Goal: Task Accomplishment & Management: Complete application form

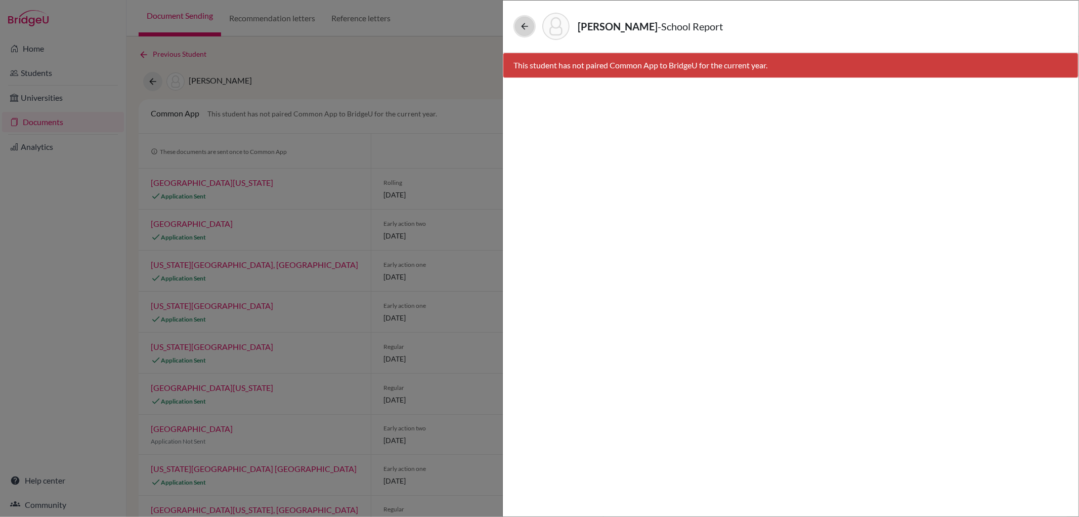
click at [520, 25] on icon at bounding box center [525, 26] width 10 height 10
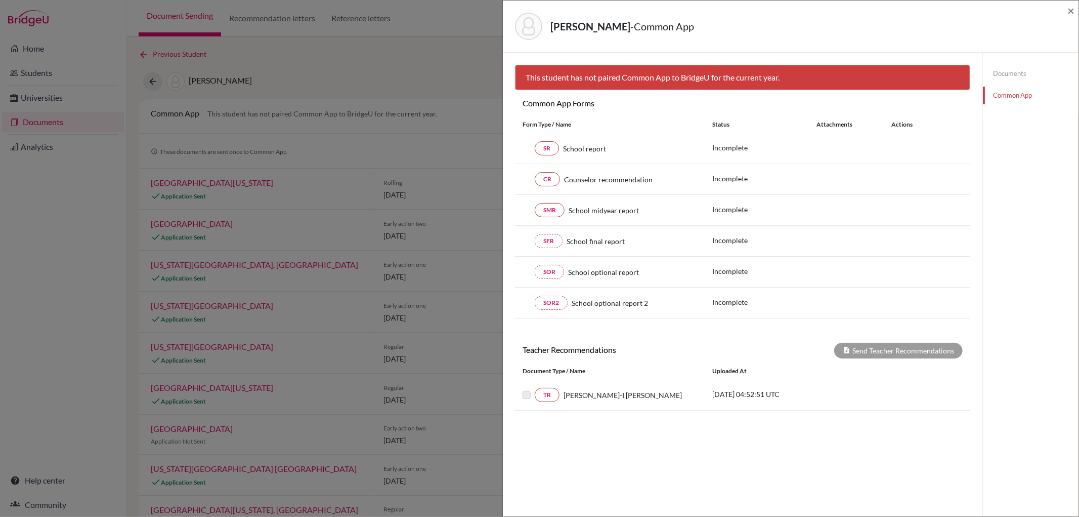
click at [523, 24] on img at bounding box center [528, 26] width 27 height 27
click at [527, 27] on img at bounding box center [528, 26] width 27 height 27
click at [389, 56] on div "CHEN, YUN-AN - Common App × × This student has not paired Common App to BridgeU…" at bounding box center [539, 258] width 1079 height 517
click at [388, 59] on div "CHEN, YUN-AN - Common App × × This student has not paired Common App to BridgeU…" at bounding box center [539, 258] width 1079 height 517
click at [1066, 11] on div "CHEN, YUN-AN - Common App ×" at bounding box center [791, 27] width 568 height 44
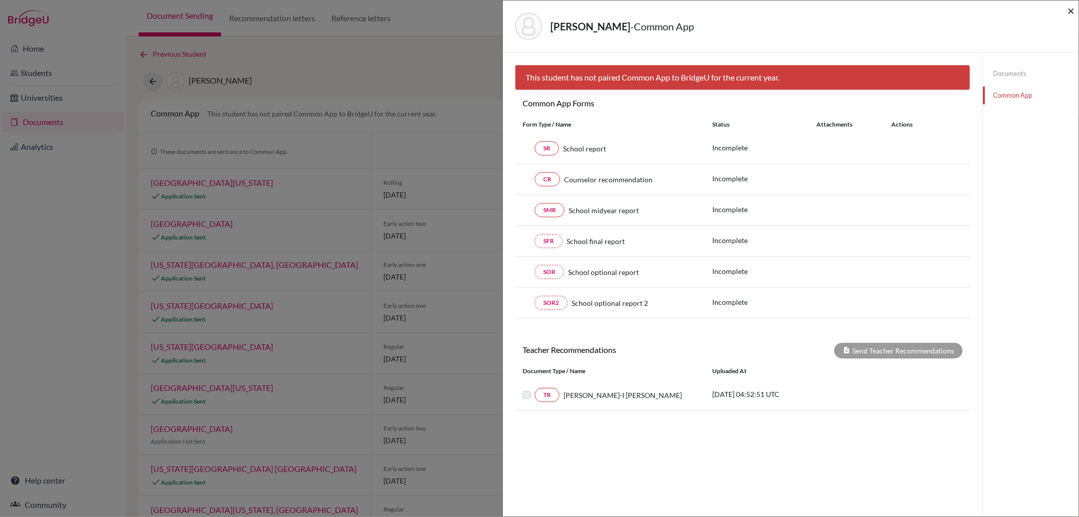
click at [1071, 14] on span "×" at bounding box center [1071, 10] width 7 height 15
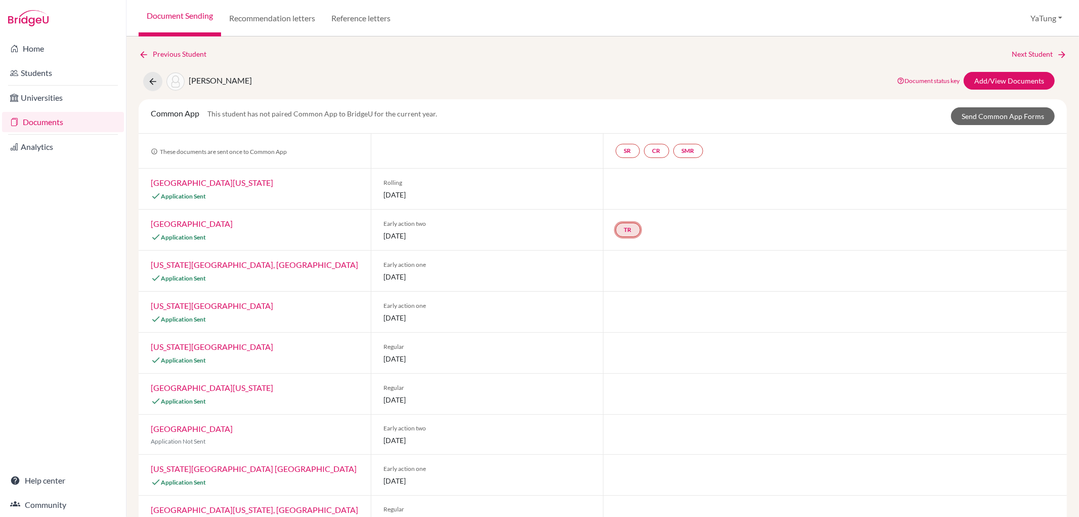
click at [622, 228] on link "TR" at bounding box center [628, 230] width 25 height 14
click at [621, 151] on link "SR" at bounding box center [628, 151] width 24 height 14
click at [626, 101] on h3 "School report" at bounding box center [627, 102] width 59 height 18
click at [624, 132] on small "Incomplete" at bounding box center [627, 130] width 47 height 9
click at [628, 97] on div "Previous Student Next Student CHEN, YUN-AN Document status key TR Requirement. …" at bounding box center [603, 352] width 929 height 607
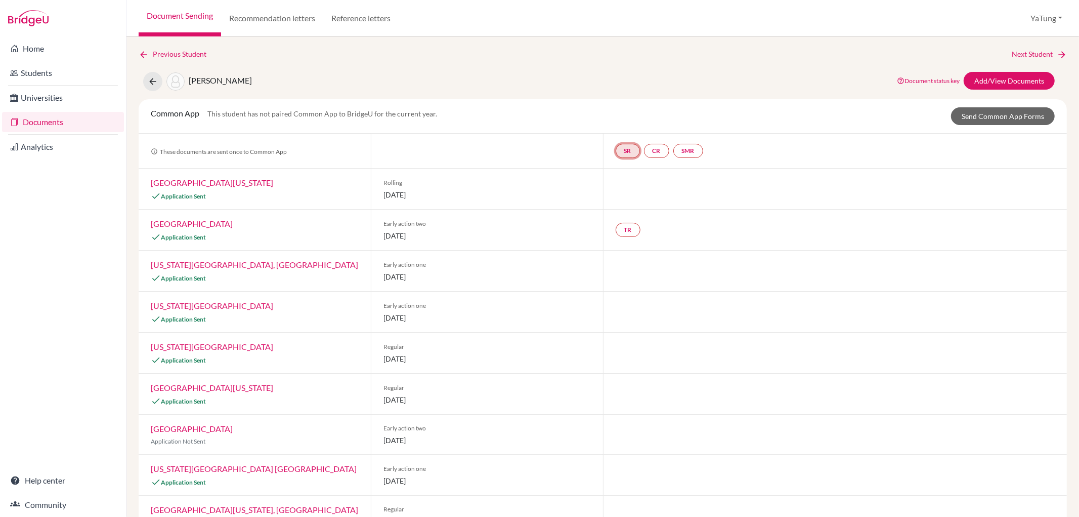
click at [620, 150] on link "SR" at bounding box center [628, 151] width 24 height 14
click at [629, 102] on h3 "School report" at bounding box center [627, 102] width 59 height 18
click at [628, 150] on link "SR" at bounding box center [628, 151] width 24 height 14
click at [638, 104] on h3 "School report" at bounding box center [627, 102] width 59 height 18
click at [778, 119] on div "Common App This student has not paired Common App to BridgeU for the current ye…" at bounding box center [603, 116] width 920 height 18
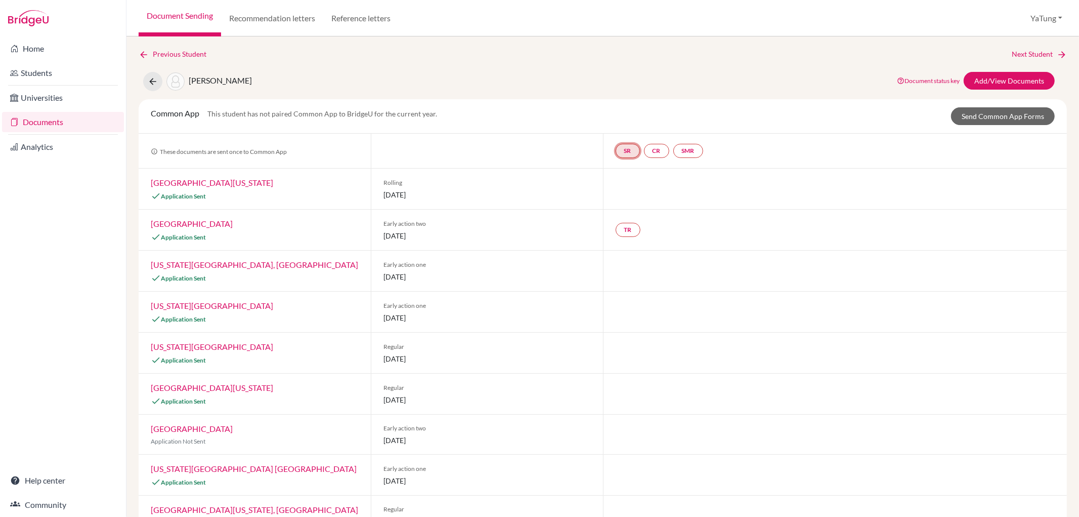
click at [628, 150] on link "SR" at bounding box center [628, 151] width 24 height 14
click at [629, 99] on h3 "School report" at bounding box center [627, 102] width 59 height 18
click at [1005, 81] on link "Add/View Documents" at bounding box center [1009, 81] width 91 height 18
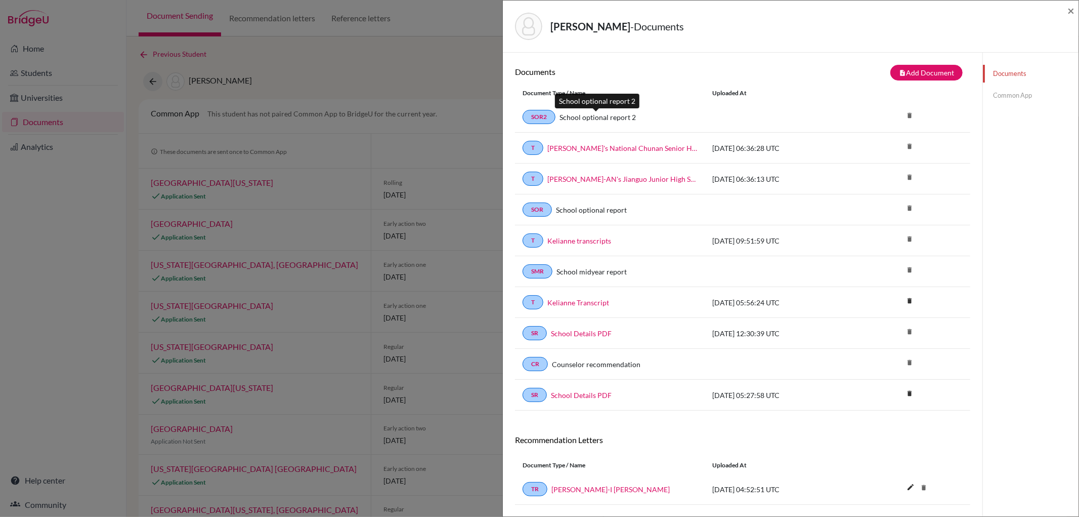
click at [605, 116] on link "School optional report 2" at bounding box center [598, 117] width 76 height 11
click at [536, 114] on link "SOR2" at bounding box center [539, 117] width 33 height 14
click at [616, 114] on link "School optional report 2" at bounding box center [598, 117] width 76 height 11
click at [608, 283] on div "SMR School midyear report delete" at bounding box center [742, 271] width 455 height 31
click at [1007, 95] on link "Common App" at bounding box center [1031, 96] width 96 height 18
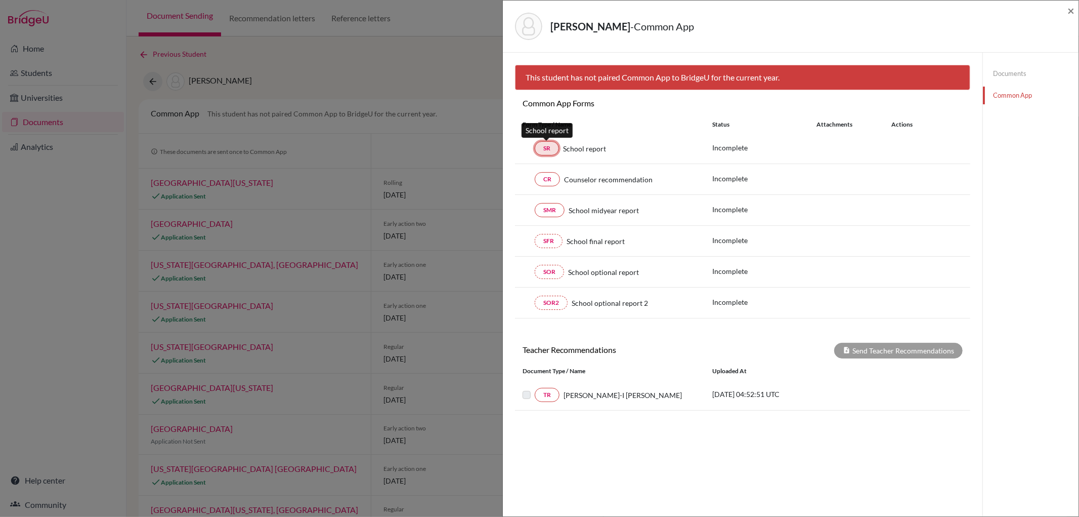
click at [553, 150] on link "SR" at bounding box center [547, 148] width 24 height 14
click at [735, 138] on div "SR School report Incomplete" at bounding box center [742, 148] width 455 height 31
click at [730, 144] on p "Incomplete" at bounding box center [765, 147] width 104 height 11
click at [564, 156] on div "SR School report Incomplete" at bounding box center [742, 148] width 455 height 31
click at [549, 209] on link "SMR" at bounding box center [550, 210] width 30 height 14
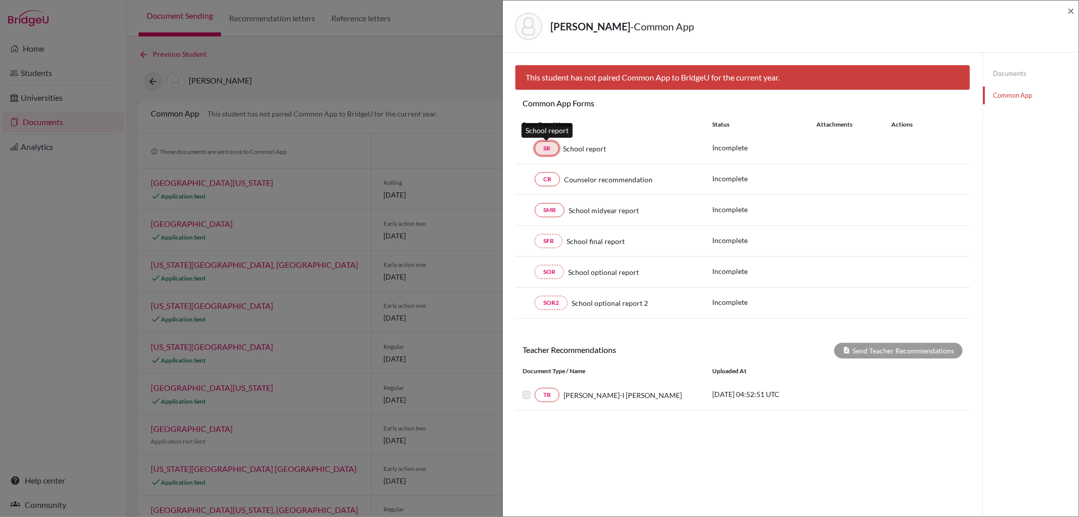
click at [557, 148] on link "SR" at bounding box center [547, 148] width 24 height 14
click at [1066, 9] on div "CHEN, YUN-AN - Common App ×" at bounding box center [791, 27] width 568 height 44
click at [1070, 9] on span "×" at bounding box center [1071, 10] width 7 height 15
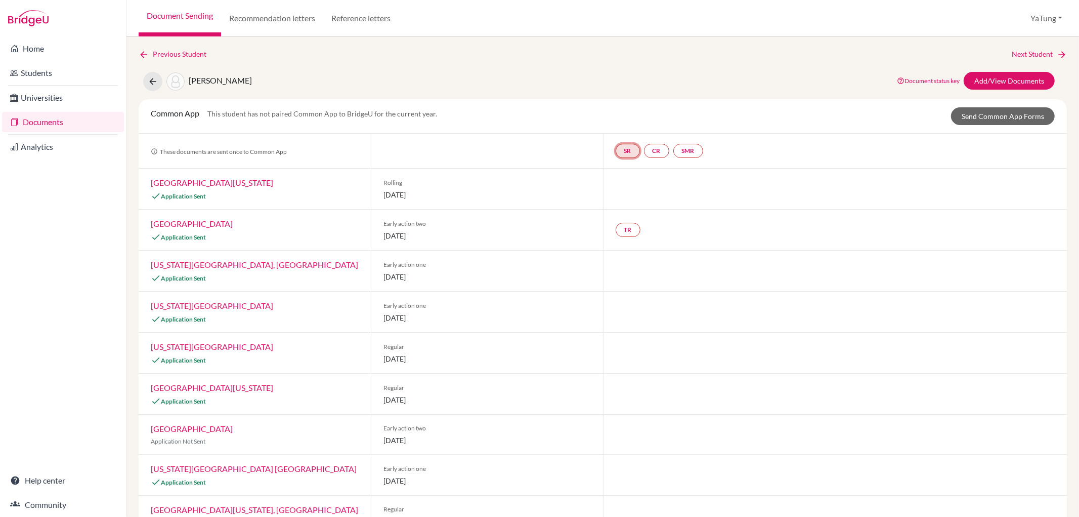
click at [626, 149] on link "SR" at bounding box center [628, 151] width 24 height 14
click at [57, 123] on link "Documents" at bounding box center [63, 122] width 122 height 20
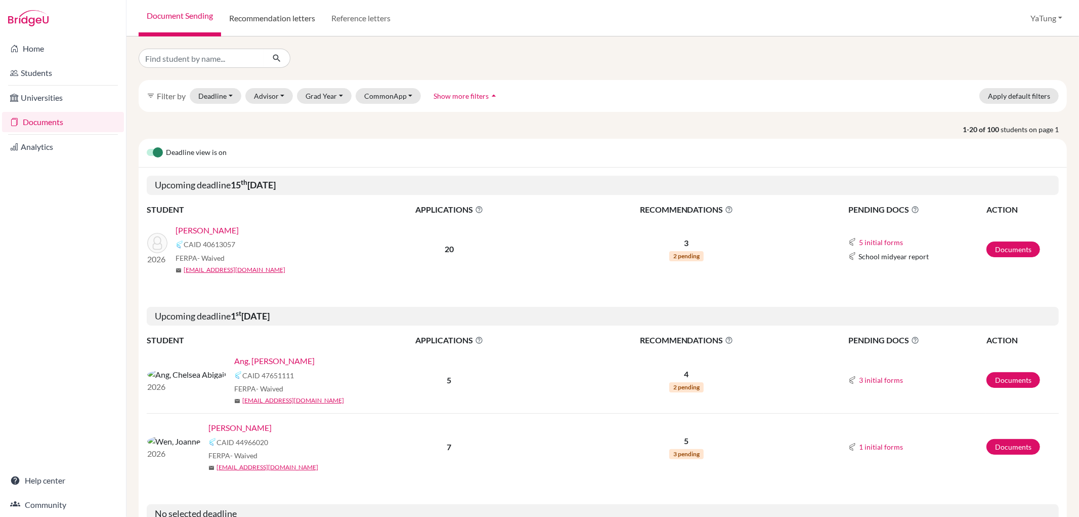
click at [304, 21] on link "Recommendation letters" at bounding box center [272, 18] width 102 height 36
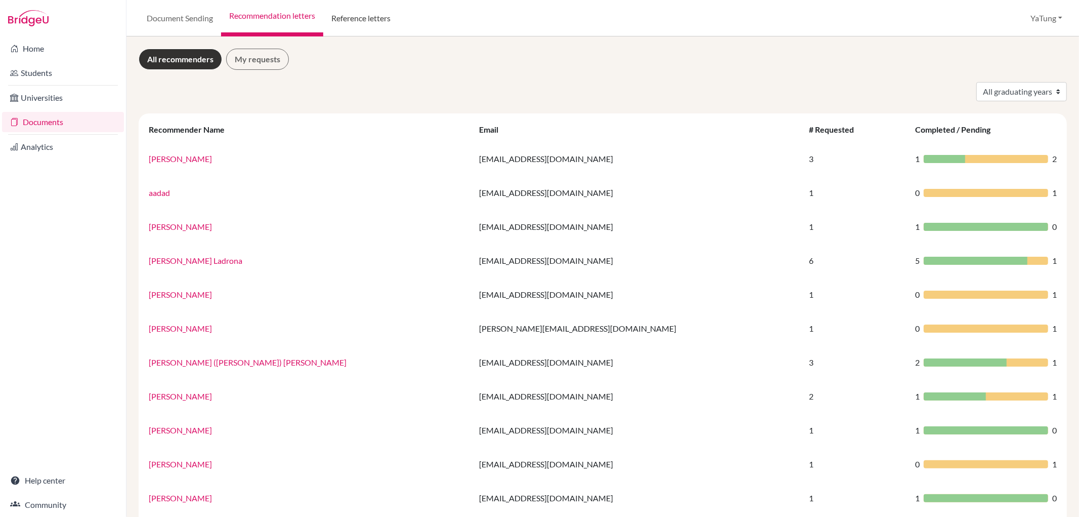
click at [360, 22] on link "Reference letters" at bounding box center [360, 18] width 75 height 36
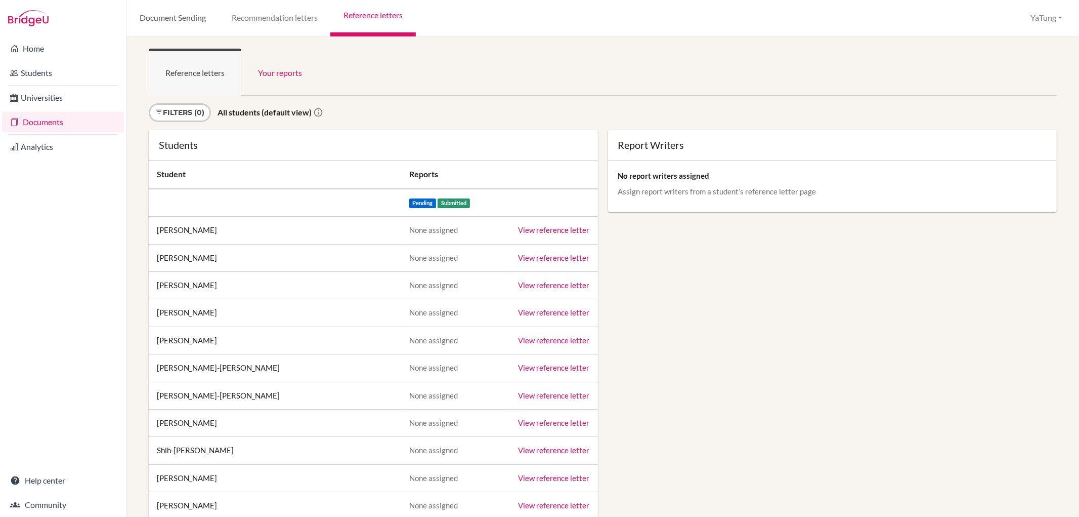
click at [175, 25] on link "Document Sending" at bounding box center [173, 18] width 92 height 36
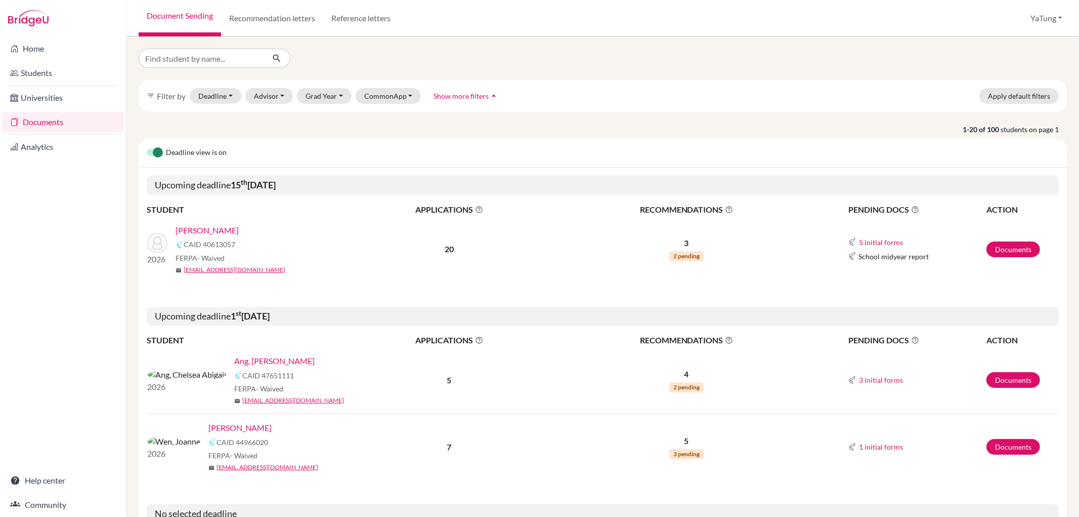
click at [209, 427] on link "[PERSON_NAME]" at bounding box center [240, 428] width 63 height 12
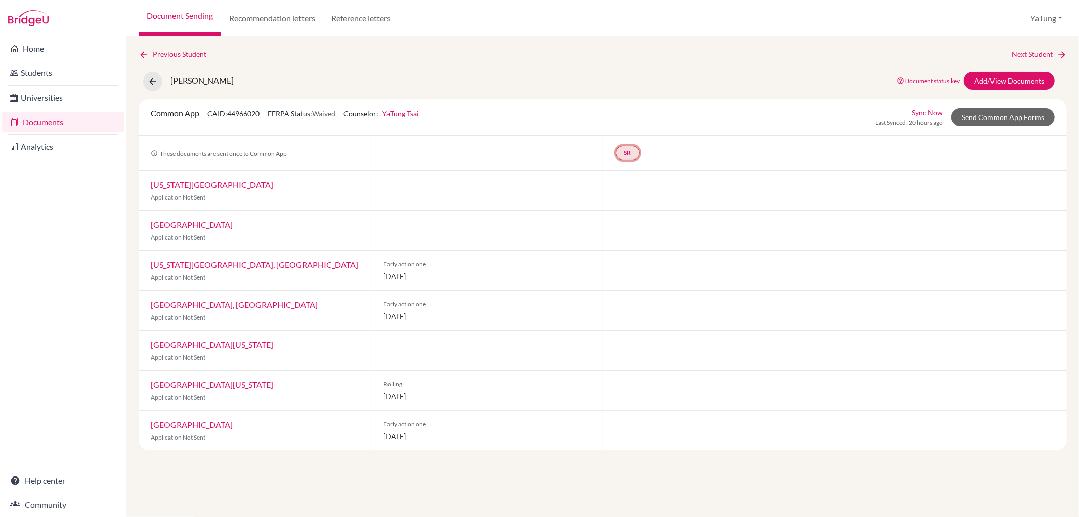
click at [629, 157] on link "SR" at bounding box center [628, 153] width 24 height 14
click at [630, 129] on small "Incomplete" at bounding box center [627, 132] width 47 height 9
click at [630, 120] on link "School report" at bounding box center [627, 122] width 43 height 9
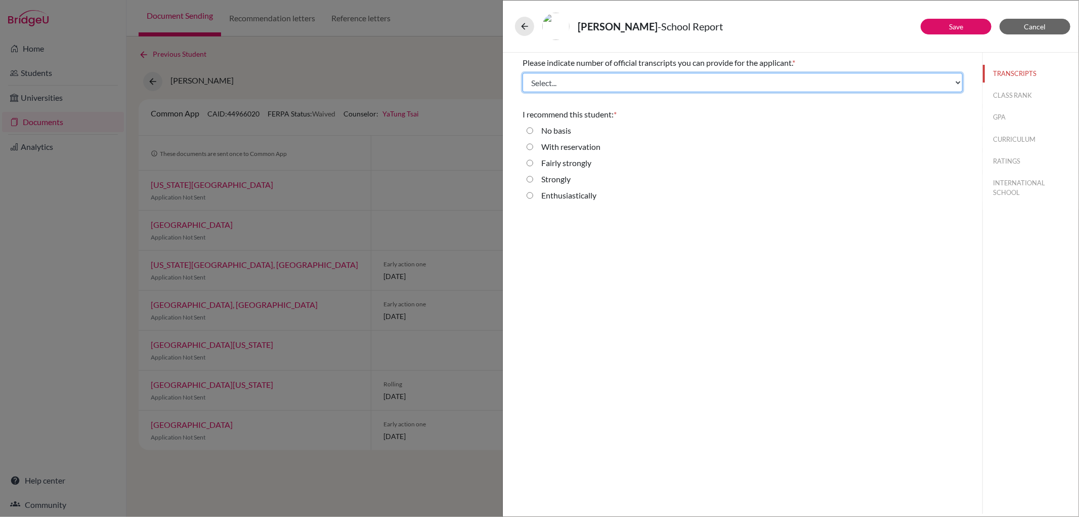
click at [624, 82] on select "Select... 1 2 3 4" at bounding box center [743, 82] width 440 height 19
select select "1"
click at [523, 73] on select "Select... 1 2 3 4" at bounding box center [743, 82] width 440 height 19
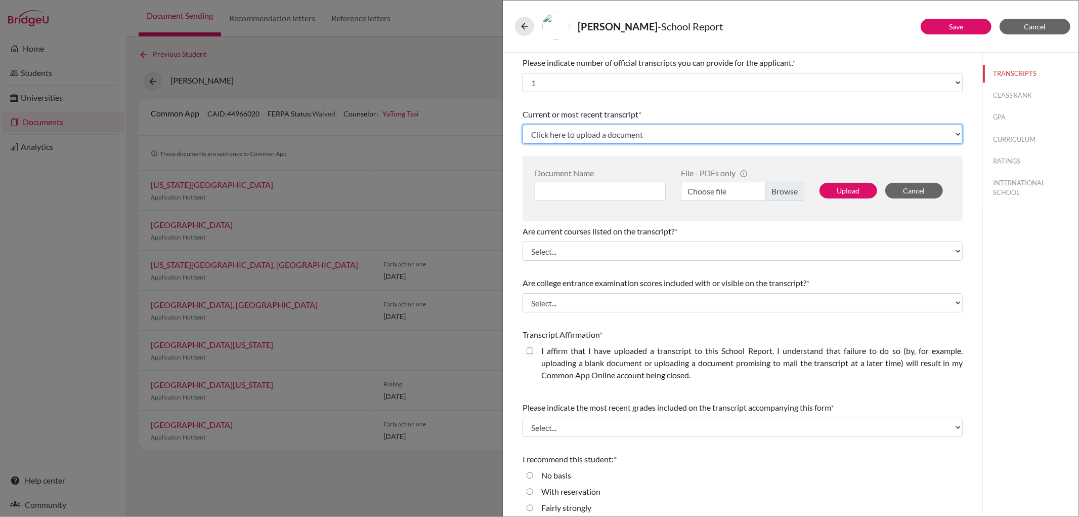
click at [620, 134] on select "Click here to upload a document Upload New File" at bounding box center [743, 133] width 440 height 19
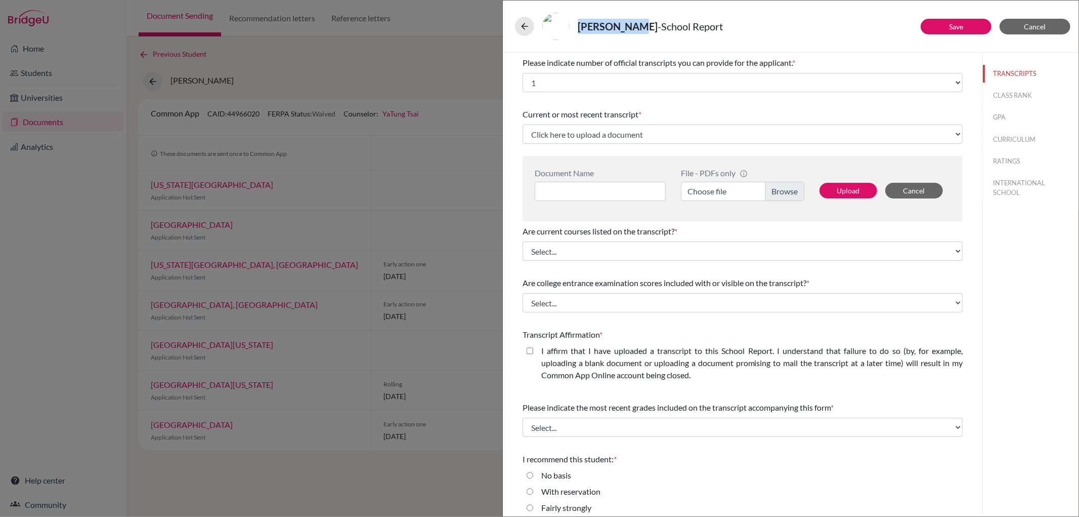
drag, startPoint x: 575, startPoint y: 23, endPoint x: 637, endPoint y: 33, distance: 62.5
click at [637, 33] on div "Wen, Joanne - School Report" at bounding box center [791, 26] width 552 height 27
copy strong "Wen, Joanne"
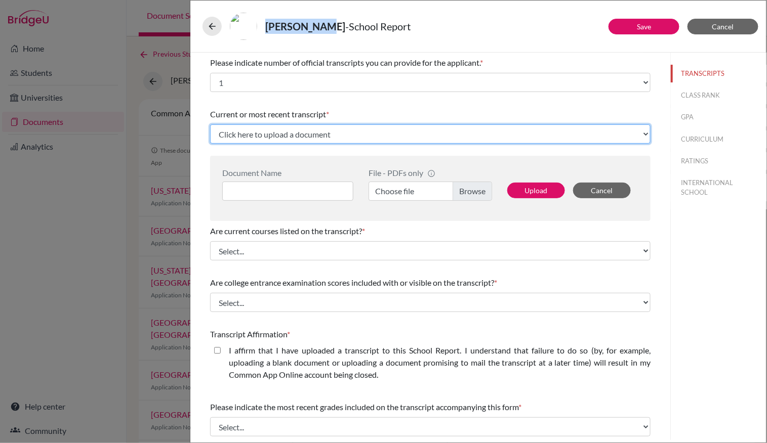
click at [322, 137] on select "Click here to upload a document Upload New File" at bounding box center [430, 133] width 440 height 19
select select "Upload New File"
click at [210, 124] on select "Click here to upload a document Upload New File" at bounding box center [430, 133] width 440 height 19
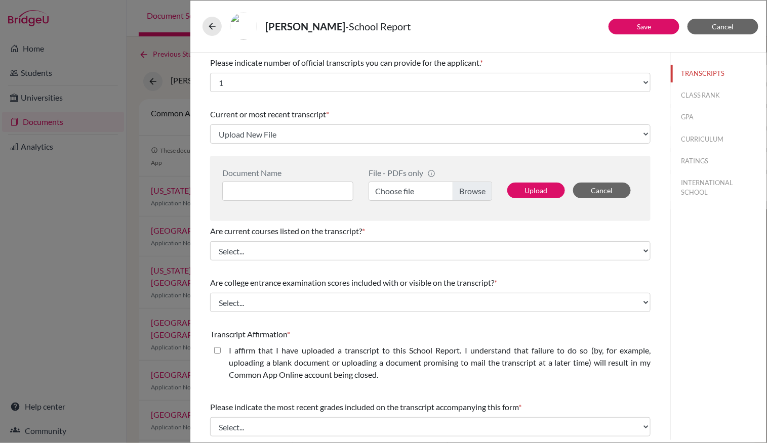
click at [478, 192] on label "Choose file" at bounding box center [429, 191] width 123 height 19
click at [478, 192] on input "Choose file" at bounding box center [429, 191] width 123 height 19
click at [541, 195] on button "Upload" at bounding box center [536, 191] width 58 height 16
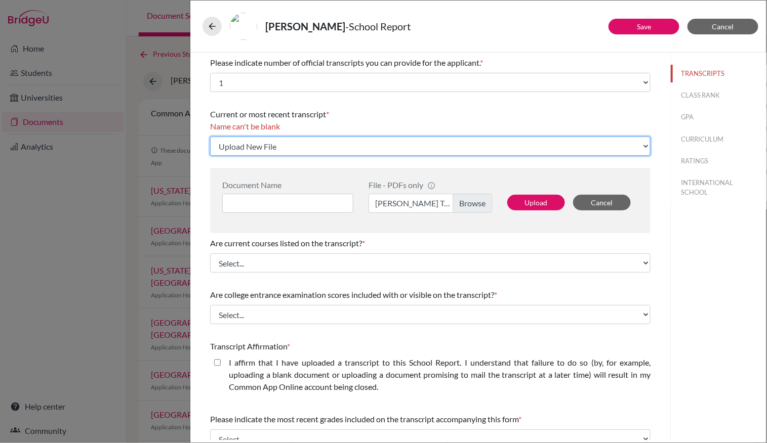
click at [477, 152] on select "Click here to upload a document Upload New File" at bounding box center [430, 146] width 440 height 19
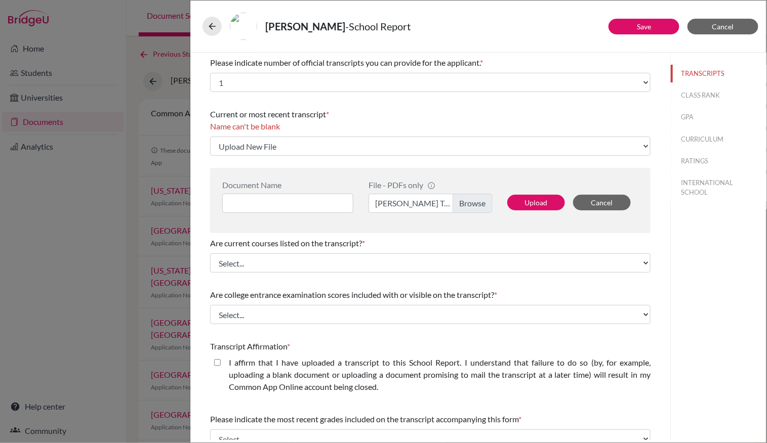
click at [452, 130] on div "Name can't be blank" at bounding box center [430, 126] width 440 height 12
click at [270, 208] on input at bounding box center [287, 203] width 131 height 19
paste input "Wen, Joanne Transcript"
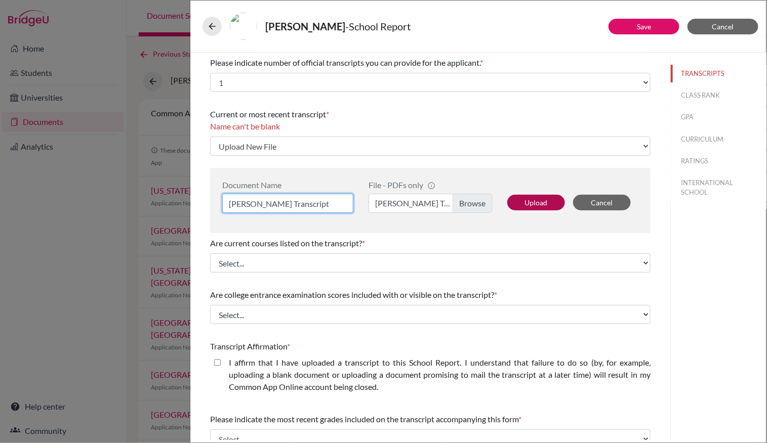
type input "Wen, Joanne Transcript"
click at [535, 206] on button "Upload" at bounding box center [536, 203] width 58 height 16
select select "686995"
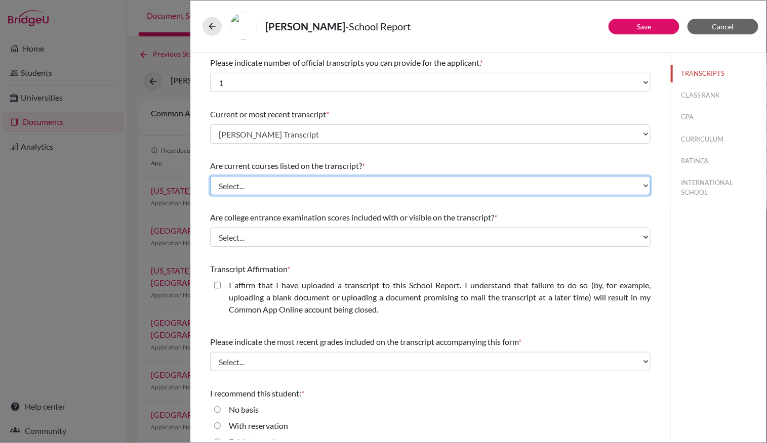
click at [341, 191] on select "Select... Yes No" at bounding box center [430, 185] width 440 height 19
select select "0"
click at [210, 176] on select "Select... Yes No" at bounding box center [430, 185] width 440 height 19
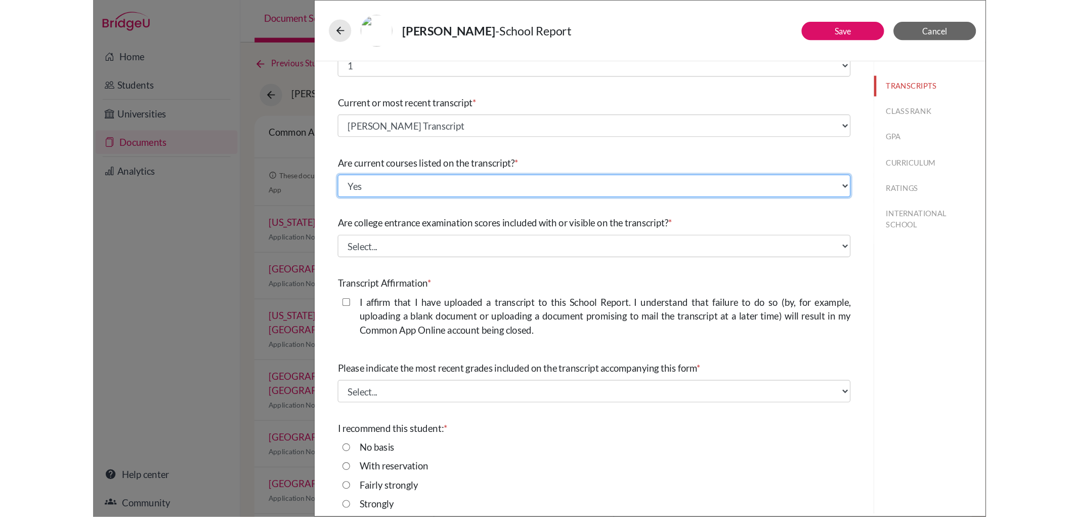
scroll to position [48, 0]
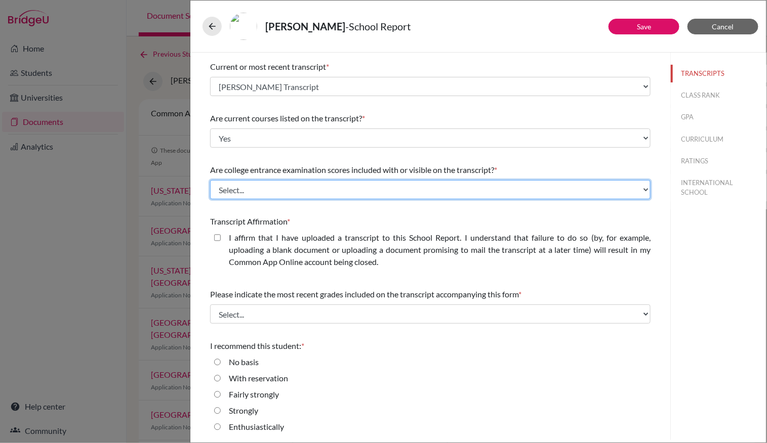
click at [356, 190] on select "Select... Yes No" at bounding box center [430, 189] width 440 height 19
select select "1"
click at [210, 180] on select "Select... Yes No" at bounding box center [430, 189] width 440 height 19
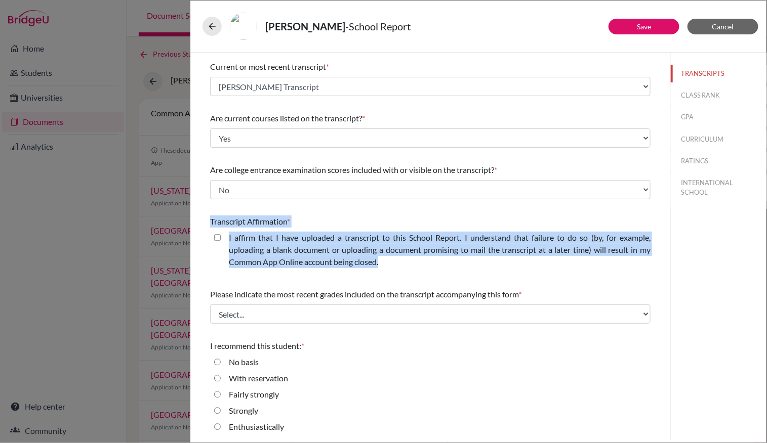
drag, startPoint x: 395, startPoint y: 269, endPoint x: 194, endPoint y: 211, distance: 208.7
click at [194, 211] on div "Please indicate number of official transcripts you can provide for the applican…" at bounding box center [430, 199] width 480 height 388
click at [215, 236] on closed\ "I affirm that I have uploaded a transcript to this School Report. I understand …" at bounding box center [217, 238] width 7 height 12
checkbox closed\ "true"
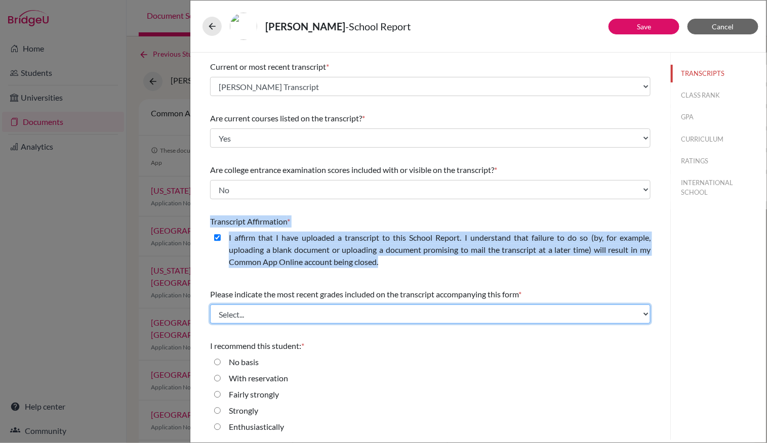
click at [322, 317] on select "Select... Final junior year grades 1st Quarter senior year grades 2nd Quarter/1…" at bounding box center [430, 314] width 440 height 19
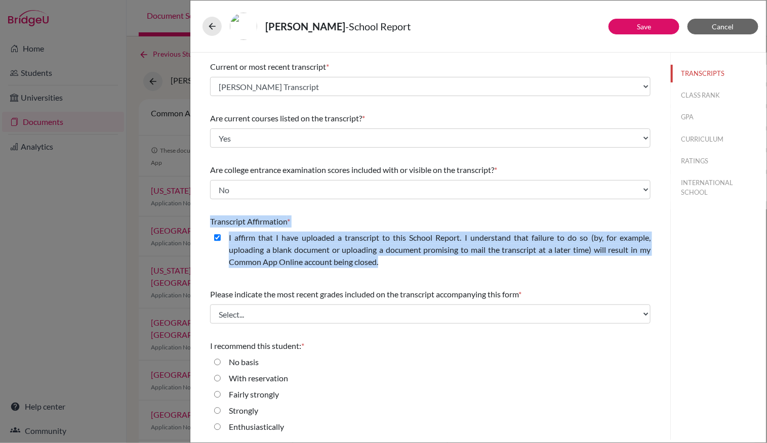
drag, startPoint x: 547, startPoint y: 294, endPoint x: 206, endPoint y: 287, distance: 340.1
click at [206, 287] on div "Please indicate number of official transcripts you can provide for the applican…" at bounding box center [430, 223] width 465 height 436
copy div "Please indicate the most recent grades included on the transcript accompanying …"
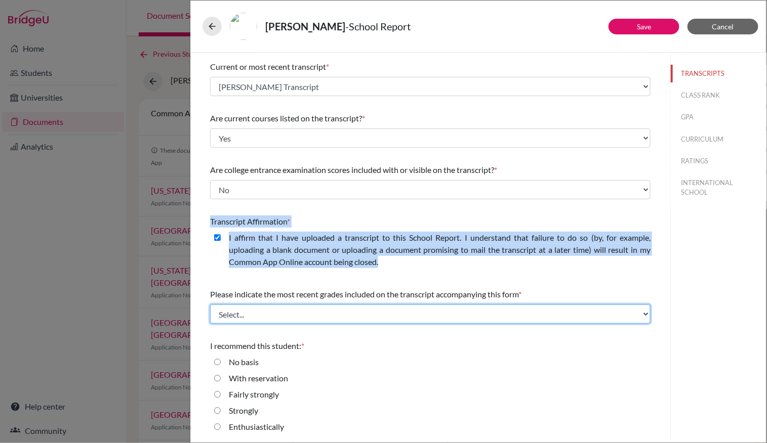
click at [296, 312] on select "Select... Final junior year grades 1st Quarter senior year grades 2nd Quarter/1…" at bounding box center [430, 314] width 440 height 19
select select "5"
click at [210, 305] on select "Select... Final junior year grades 1st Quarter senior year grades 2nd Quarter/1…" at bounding box center [430, 314] width 440 height 19
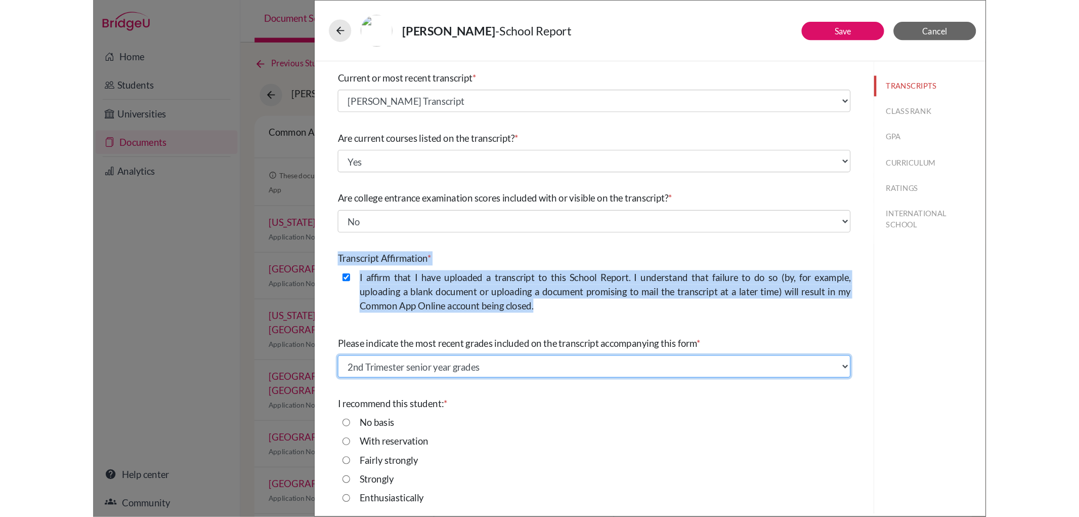
scroll to position [0, 0]
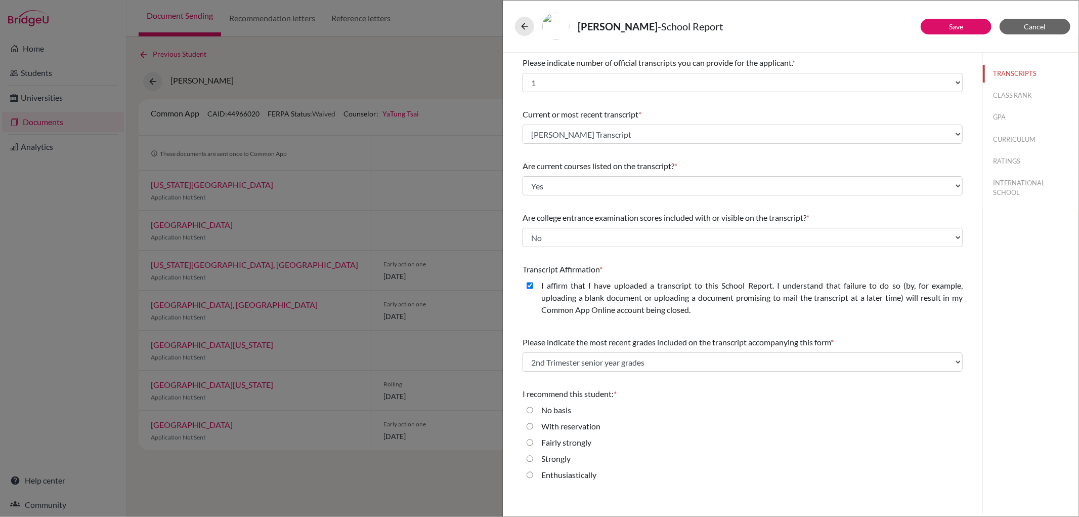
click at [583, 476] on label "Enthusiastically" at bounding box center [569, 475] width 55 height 12
click at [533, 476] on input "Enthusiastically" at bounding box center [530, 475] width 7 height 12
radio input "true"
click at [950, 27] on link "Save" at bounding box center [956, 26] width 14 height 9
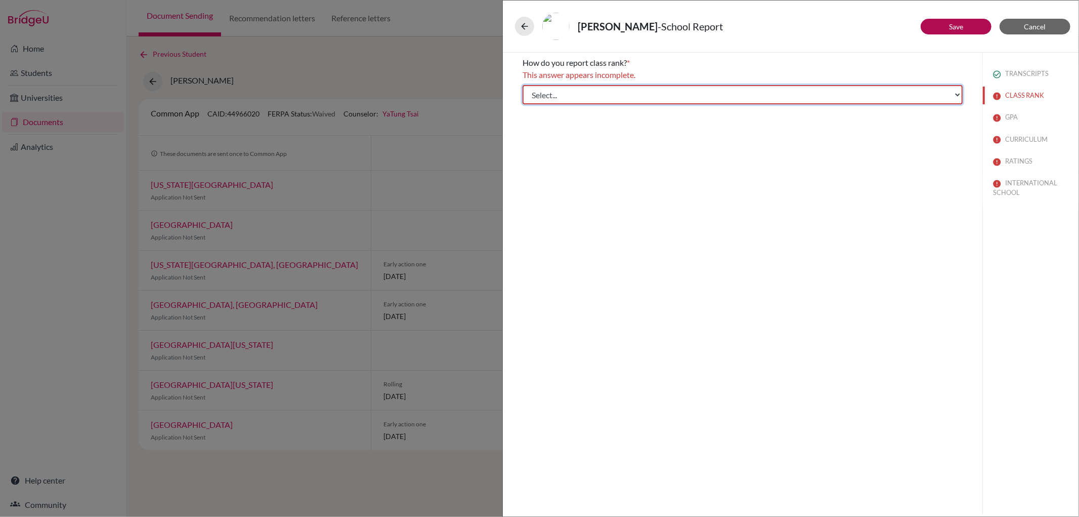
drag, startPoint x: 690, startPoint y: 100, endPoint x: 698, endPoint y: 130, distance: 31.1
click at [698, 130] on div "How do you report class rank? * This answer appears incomplete. Select... Exact…" at bounding box center [743, 283] width 480 height 461
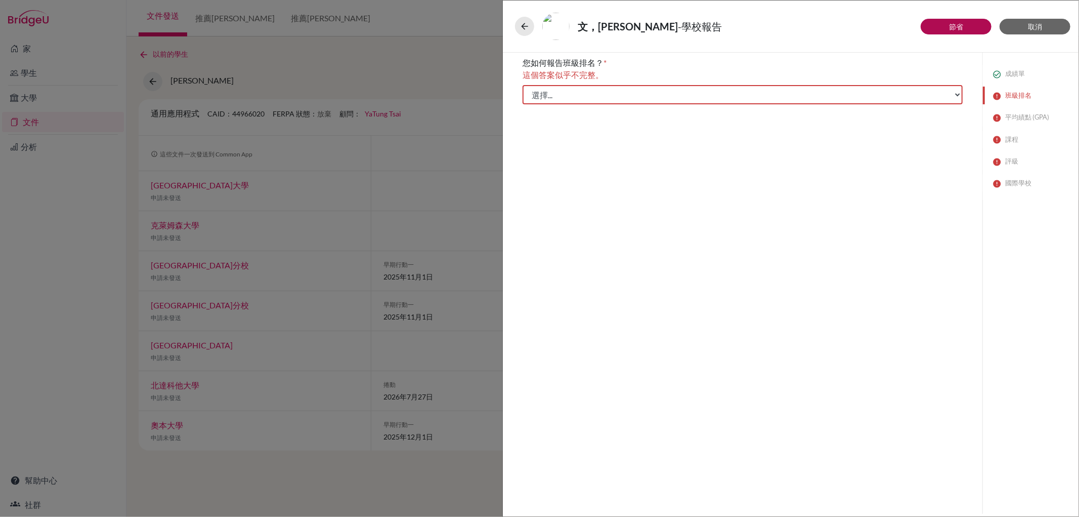
click at [725, 106] on div "您如何報告班級排名？ * 這個答案似乎不完整。 選擇... 精確的 十分位 五分位數 四分位數 沒有任何" at bounding box center [743, 81] width 440 height 56
click at [722, 98] on select "選擇... 精確的 十分位 五分位數 四分位數 沒有任何" at bounding box center [743, 94] width 440 height 19
select select "5"
click at [523, 85] on select "選擇... 精確的 十分位 五分位數 四分位數 沒有任何" at bounding box center [743, 94] width 440 height 19
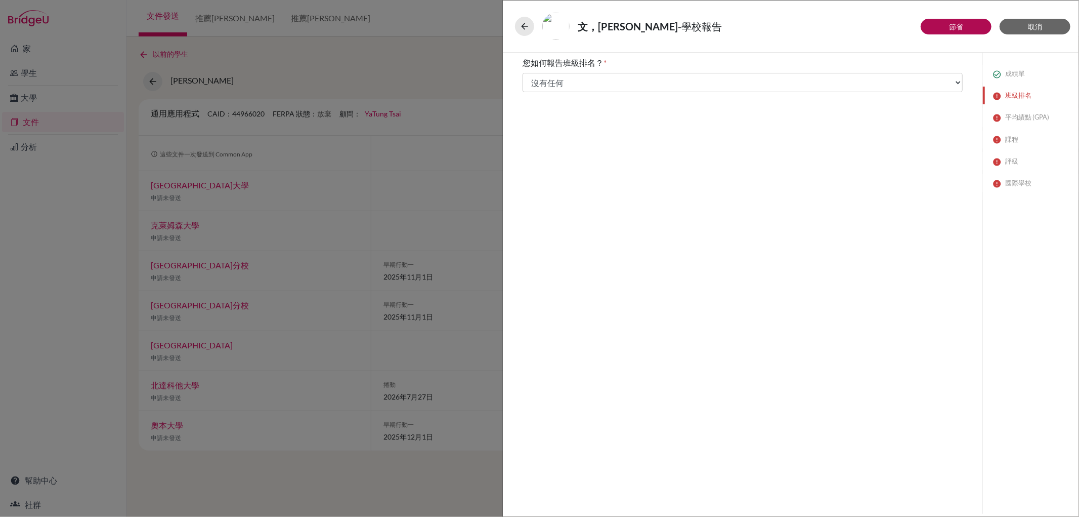
click at [744, 241] on div "您如何報告班級排名？ * 選擇... 精確的 十分位 五分位數 四分位數 沒有任何 申請者班級排名 還有多少學生擁有相同的排名？ 申請人的十分位排名 選擇..…" at bounding box center [743, 283] width 480 height 461
click at [1024, 115] on font "平均績點 (GPA)" at bounding box center [1028, 117] width 44 height 8
click at [958, 26] on font "節省" at bounding box center [956, 26] width 14 height 9
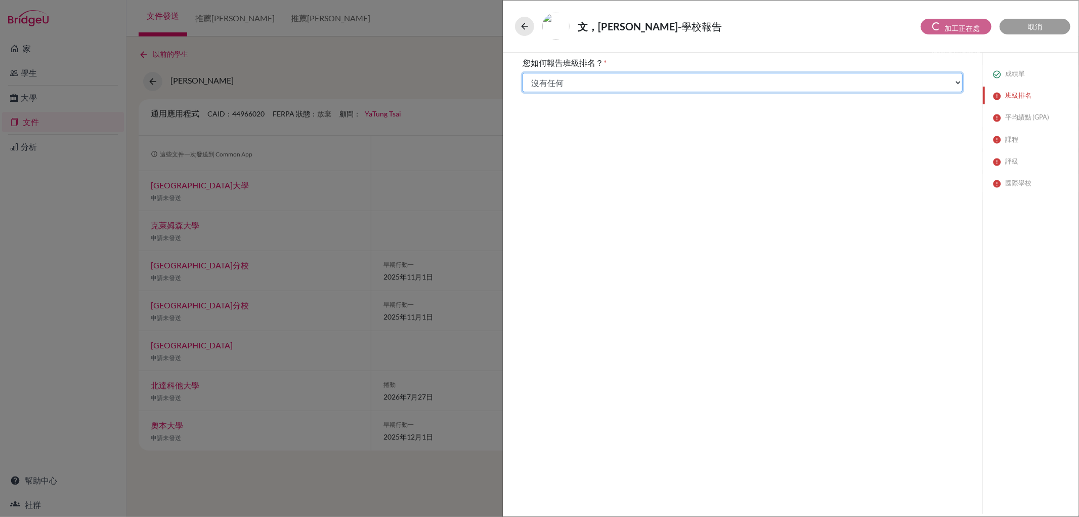
click at [772, 86] on select "選擇... 精確的 十分位 五分位數 四分位數 沒有任何" at bounding box center [743, 82] width 440 height 19
click at [523, 73] on select "選擇... 精確的 十分位 五分位數 四分位數 沒有任何" at bounding box center [743, 82] width 440 height 19
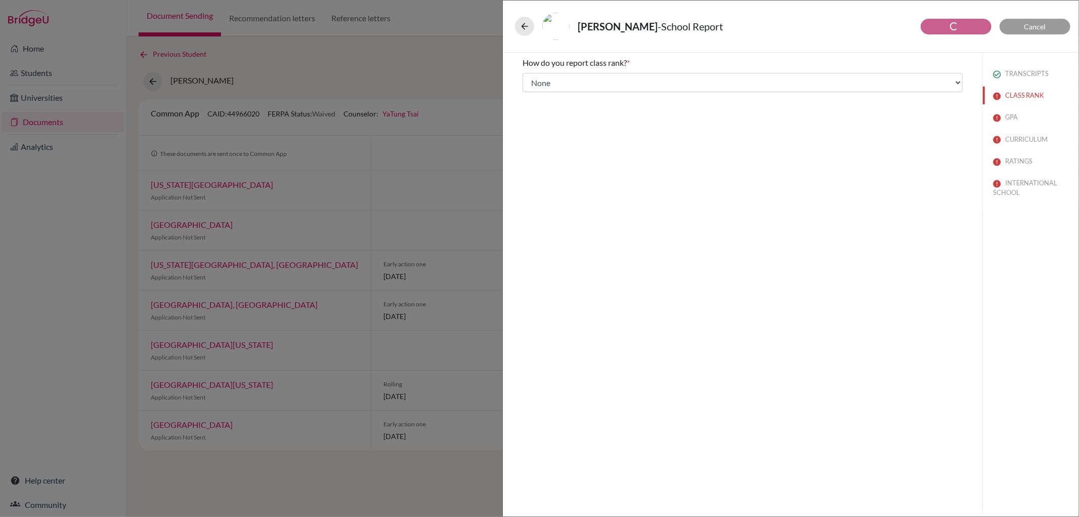
drag, startPoint x: 866, startPoint y: 119, endPoint x: 870, endPoint y: 114, distance: 6.9
click at [866, 119] on div "How do you report class rank? * Select... Exact Decile Quintile Quartile None A…" at bounding box center [743, 283] width 480 height 461
click at [1008, 86] on div "TRANSCRIPTS CLASS RANK GPA CURRICULUM RATINGS INTERNATIONAL SCHOOL" at bounding box center [1031, 131] width 96 height 157
click at [1024, 70] on button "TRANSCRIPTS" at bounding box center [1031, 74] width 96 height 18
click at [1019, 96] on button "CLASS RANK" at bounding box center [1031, 96] width 96 height 18
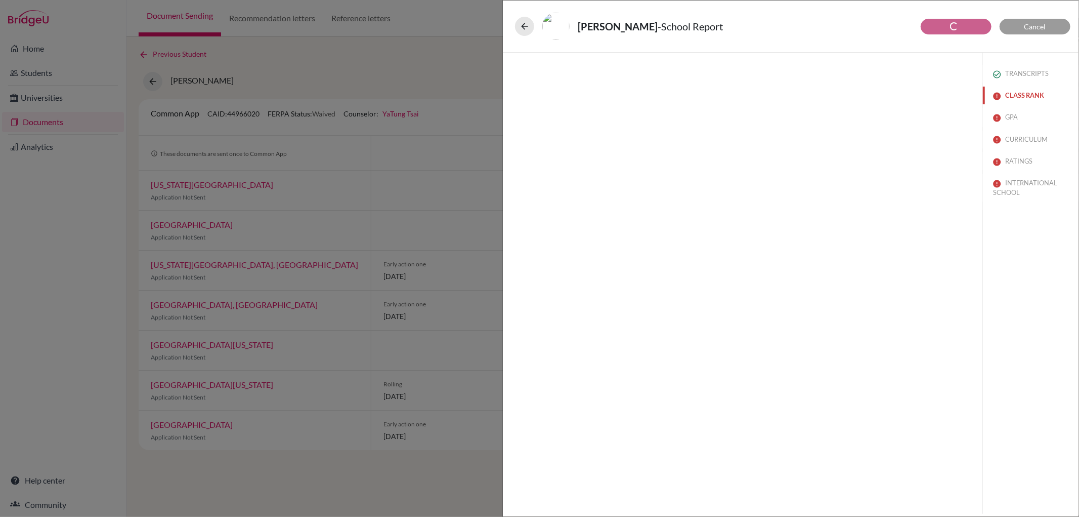
click at [1019, 96] on button "CLASS RANK" at bounding box center [1031, 96] width 96 height 18
click at [1018, 96] on button "CLASS RANK" at bounding box center [1031, 96] width 96 height 18
click at [1013, 102] on button "CLASS RANK" at bounding box center [1031, 96] width 96 height 18
click at [620, 138] on div at bounding box center [743, 283] width 480 height 461
click at [525, 22] on icon at bounding box center [525, 26] width 10 height 10
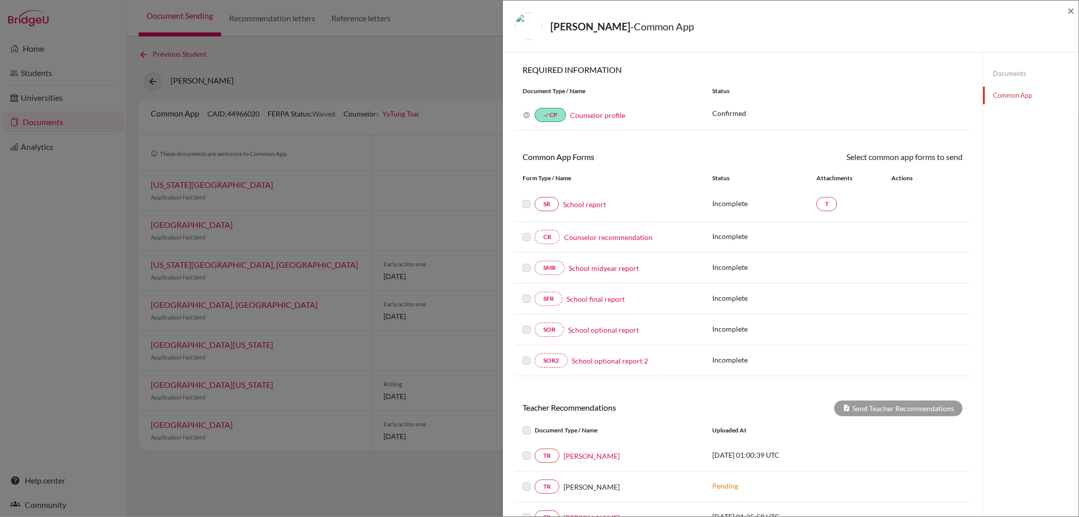
click at [580, 205] on link "School report" at bounding box center [584, 204] width 43 height 11
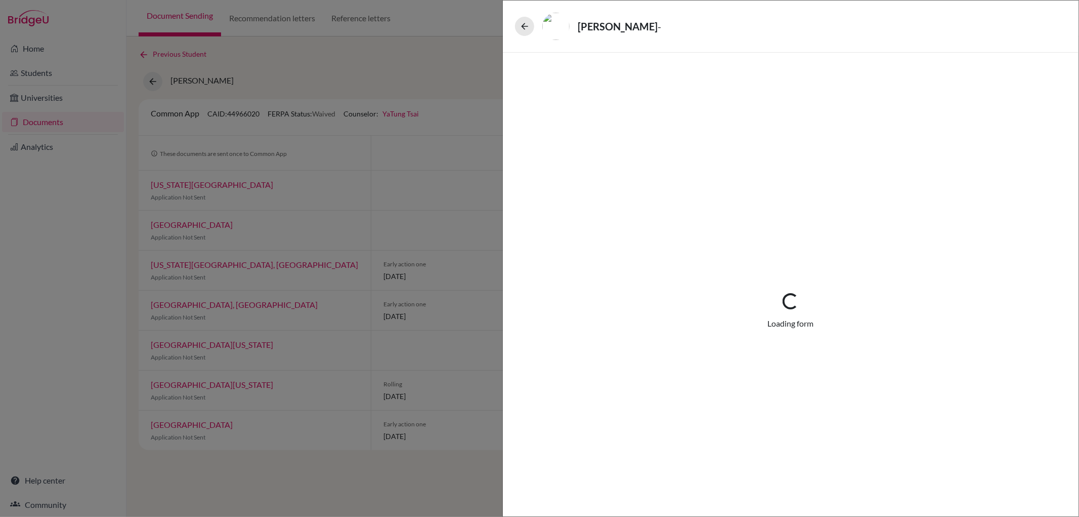
select select "1"
select select "686995"
select select "0"
select select "1"
select select "5"
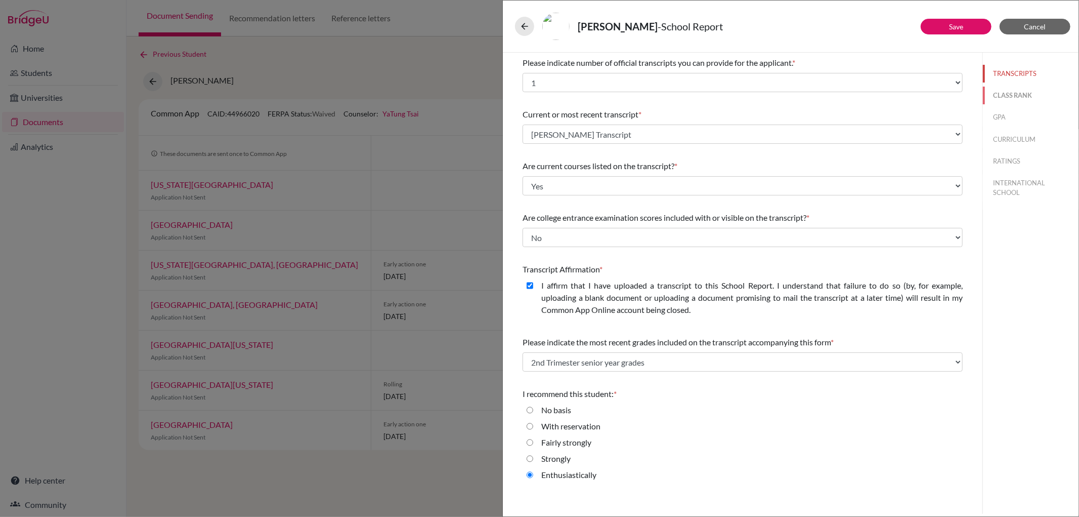
click at [1016, 94] on button "CLASS RANK" at bounding box center [1031, 96] width 96 height 18
select select "5"
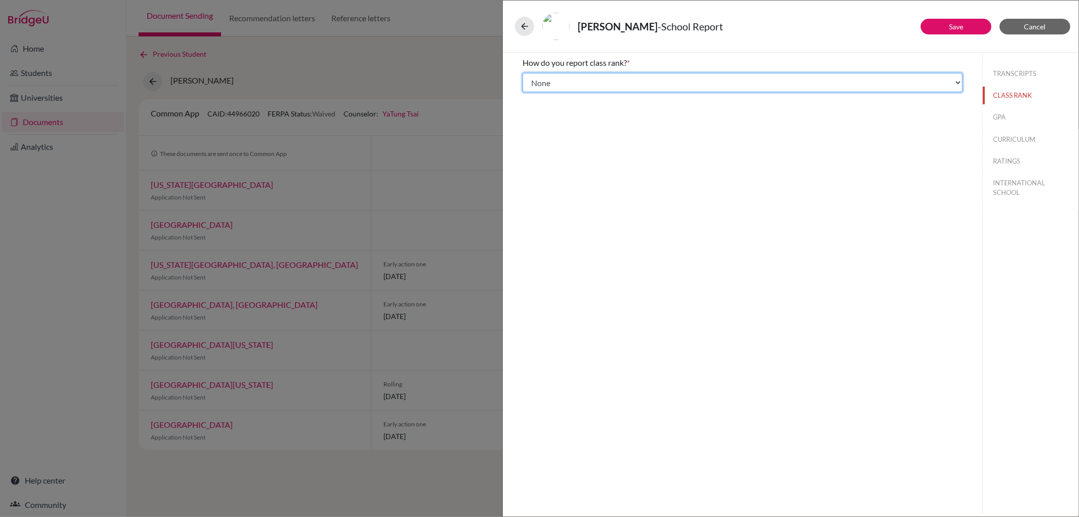
click at [603, 85] on select "Select... Exact Decile Quintile Quartile None" at bounding box center [743, 82] width 440 height 19
click at [523, 73] on select "Select... Exact Decile Quintile Quartile None" at bounding box center [743, 82] width 440 height 19
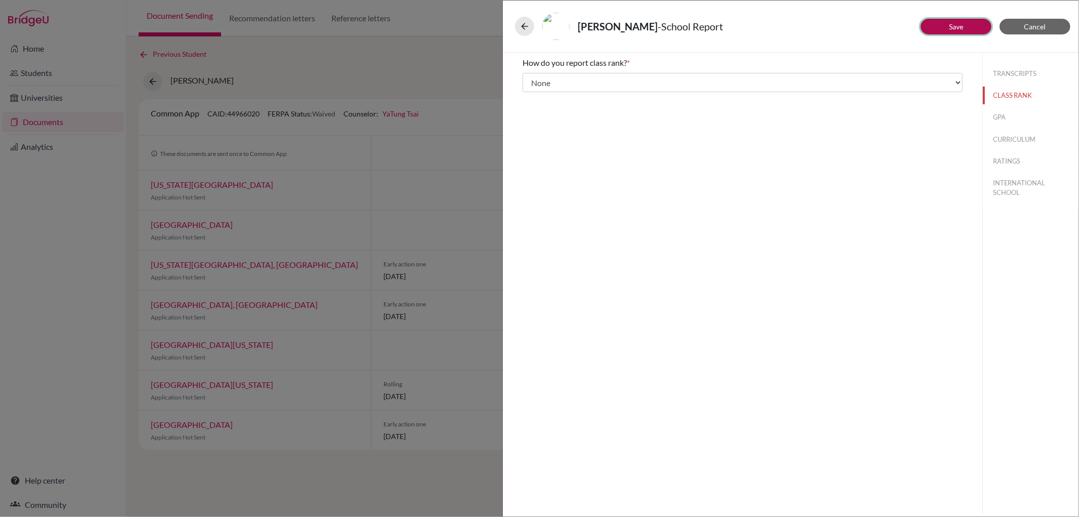
click at [947, 26] on button "Save" at bounding box center [956, 27] width 71 height 16
click at [1008, 118] on button "GPA" at bounding box center [1031, 117] width 96 height 18
click at [541, 109] on div "No" at bounding box center [542, 109] width 19 height 16
click at [525, 108] on div "No" at bounding box center [743, 109] width 440 height 16
click at [528, 108] on input "No" at bounding box center [530, 107] width 7 height 12
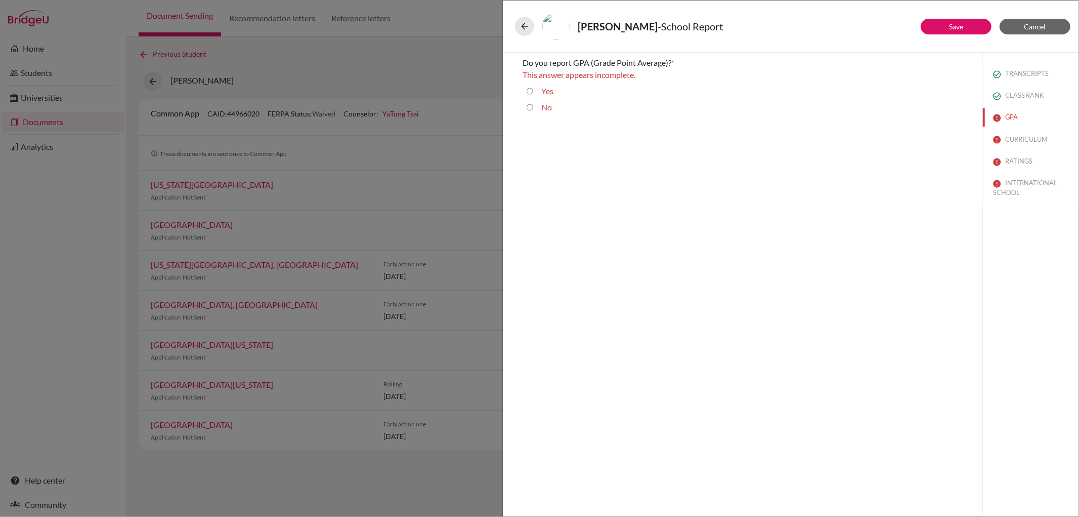
radio input "true"
click at [1026, 134] on button "CURRICULUM" at bounding box center [1031, 140] width 96 height 18
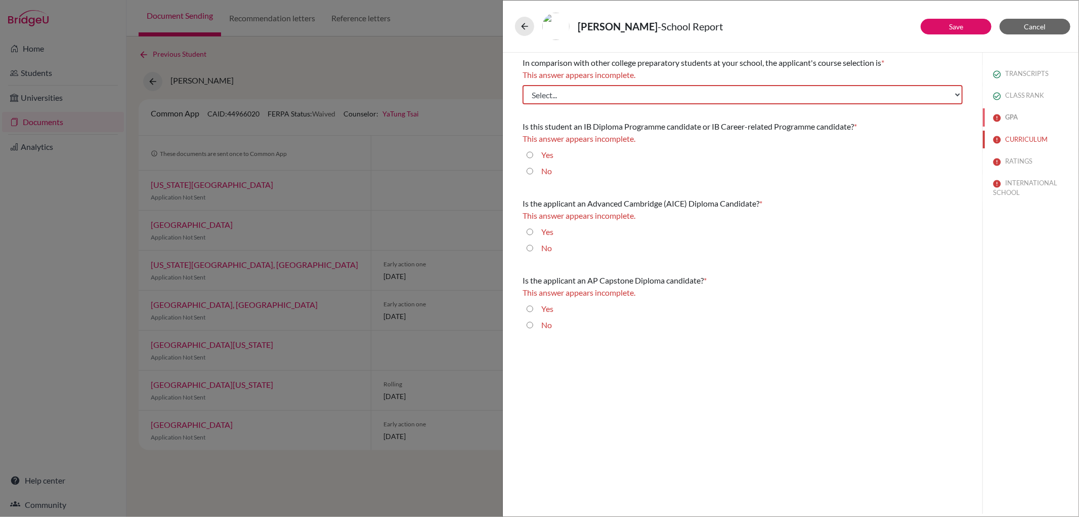
click at [992, 112] on button "GPA" at bounding box center [1031, 117] width 96 height 18
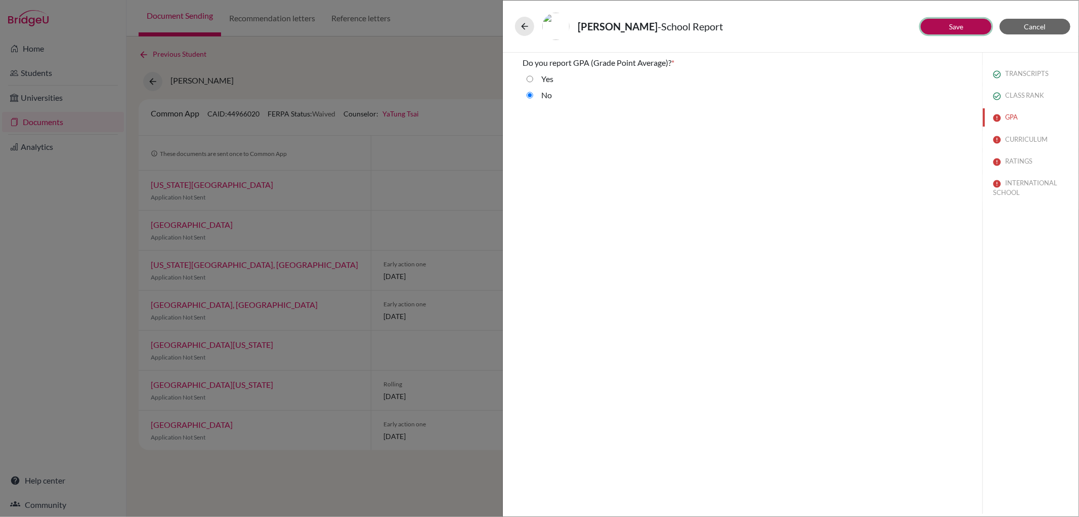
click at [964, 26] on link "Save" at bounding box center [956, 26] width 14 height 9
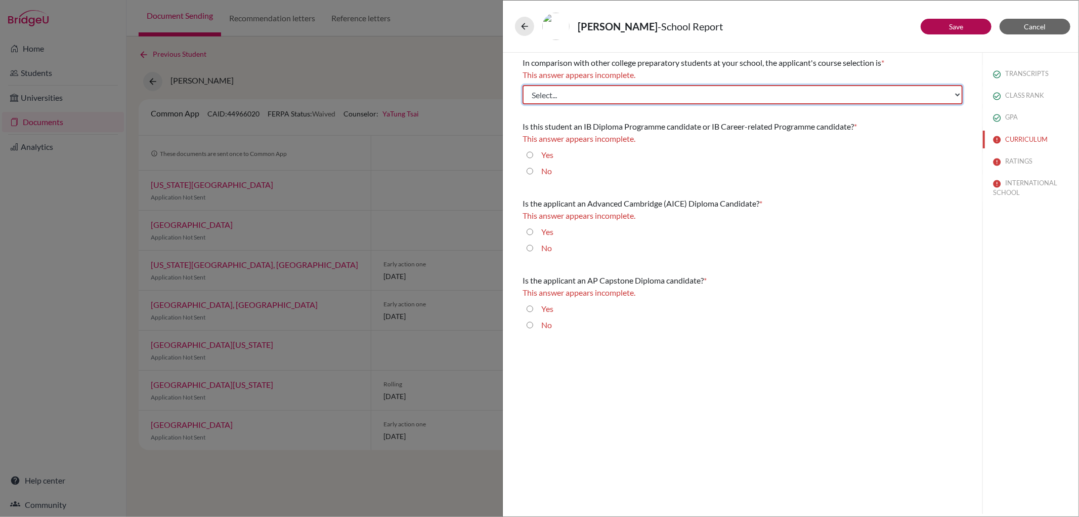
click at [570, 102] on select "Select... Less than demanding Average Demanding Very demanding Most demanding P…" at bounding box center [743, 94] width 440 height 19
select select "3"
click at [523, 85] on select "Select... Less than demanding Average Demanding Very demanding Most demanding P…" at bounding box center [743, 94] width 440 height 19
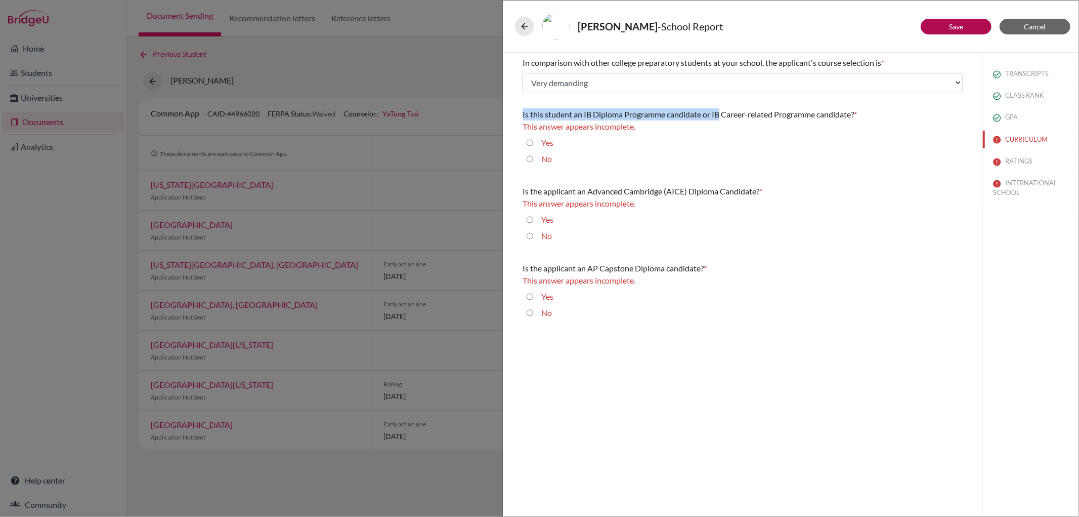
drag, startPoint x: 520, startPoint y: 116, endPoint x: 721, endPoint y: 118, distance: 201.4
click at [721, 118] on div "In comparison with other college preparatory students at your school, the appli…" at bounding box center [743, 190] width 465 height 274
click at [549, 143] on label "Yes" at bounding box center [548, 143] width 12 height 12
click at [533, 143] on input "Yes" at bounding box center [530, 143] width 7 height 12
radio input "true"
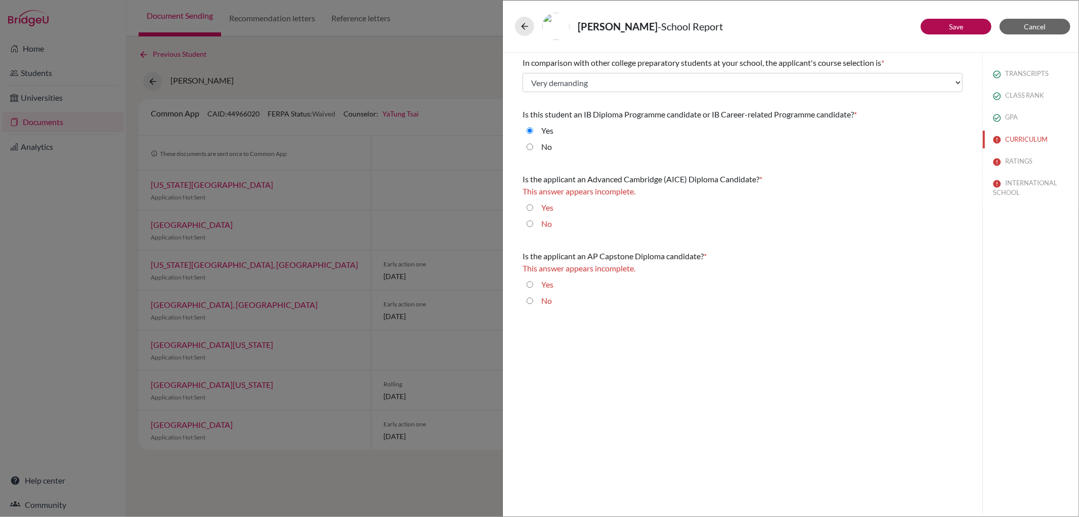
drag, startPoint x: 523, startPoint y: 180, endPoint x: 784, endPoint y: 181, distance: 261.6
click at [784, 181] on div "In comparison with other college preparatory students at your school, the appli…" at bounding box center [743, 184] width 465 height 262
copy div "Is the applicant an Advanced Cambridge (AICE) Diploma Candidate? *"
click at [530, 224] on input "No" at bounding box center [530, 224] width 7 height 12
radio input "true"
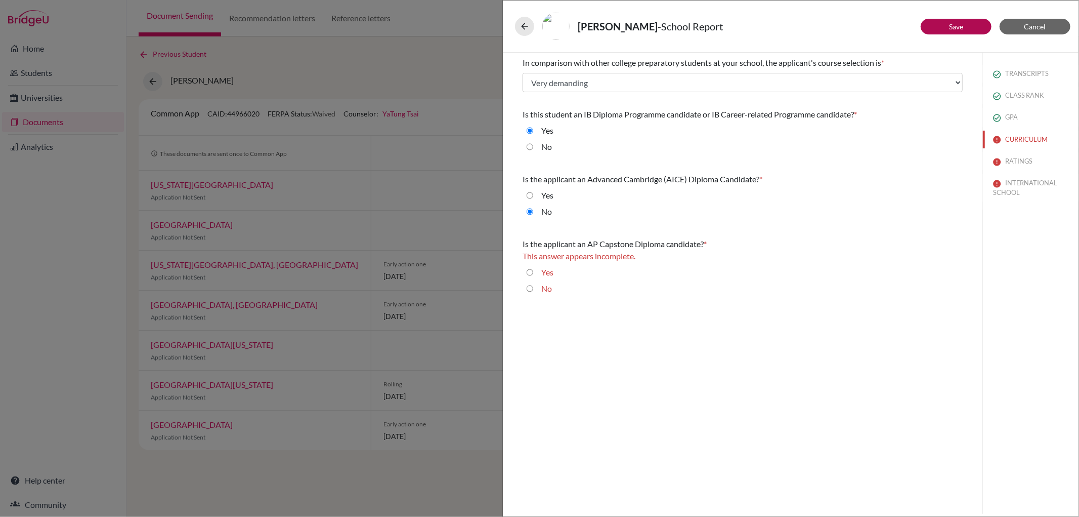
click at [527, 285] on div "No" at bounding box center [743, 290] width 440 height 16
click at [532, 288] on input "No" at bounding box center [530, 288] width 7 height 12
radio input "true"
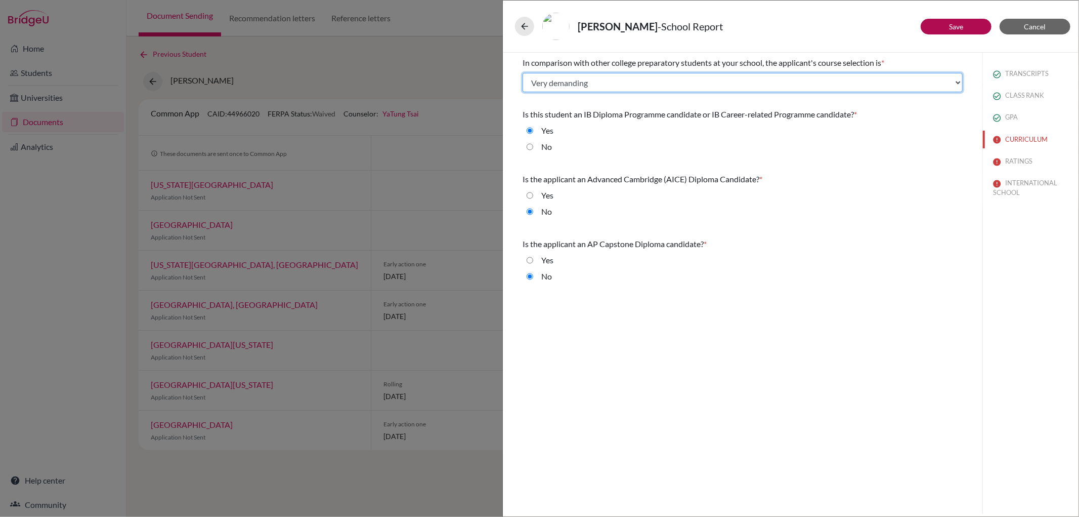
click at [700, 83] on select "Select... Less than demanding Average Demanding Very demanding Most demanding P…" at bounding box center [743, 82] width 440 height 19
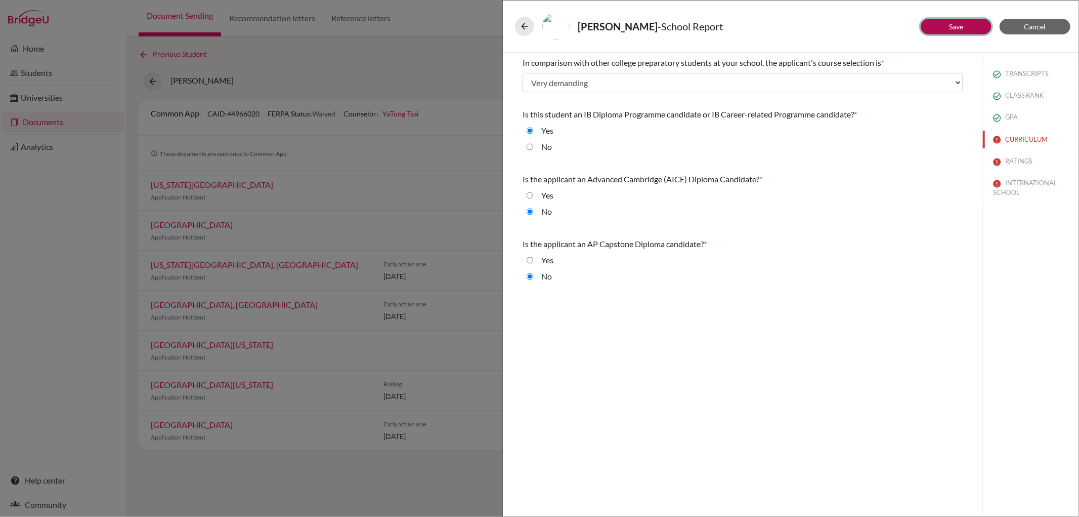
click at [972, 27] on button "Save" at bounding box center [956, 27] width 71 height 16
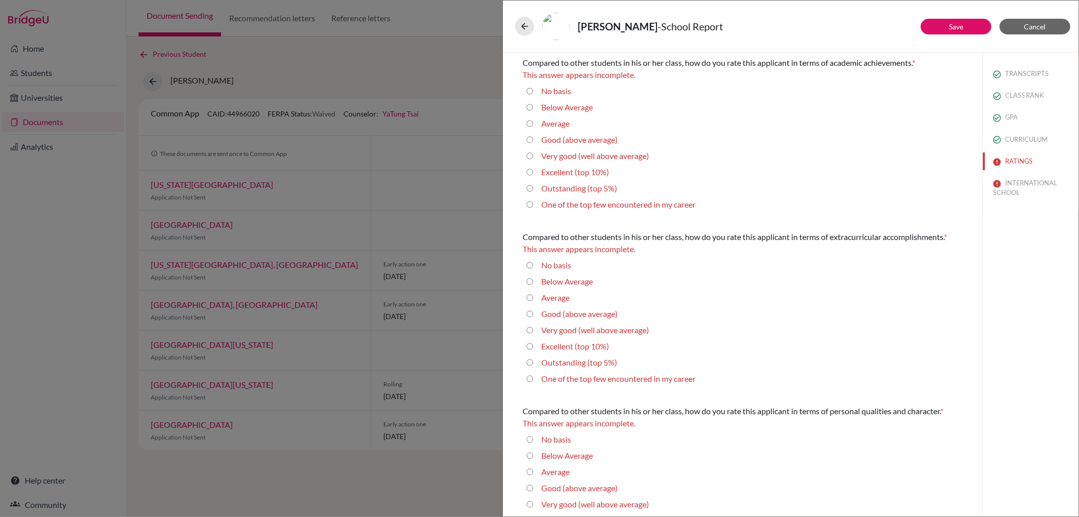
drag, startPoint x: 773, startPoint y: 62, endPoint x: 937, endPoint y: 64, distance: 164.0
click at [937, 64] on div "Compared to other students in his or her class, how do you rate this applicant …" at bounding box center [743, 63] width 440 height 12
click at [581, 173] on label "Excellent (top 10%)" at bounding box center [576, 172] width 68 height 12
click at [533, 173] on 10\%\) "Excellent (top 10%)" at bounding box center [530, 172] width 7 height 12
radio 10\%\) "true"
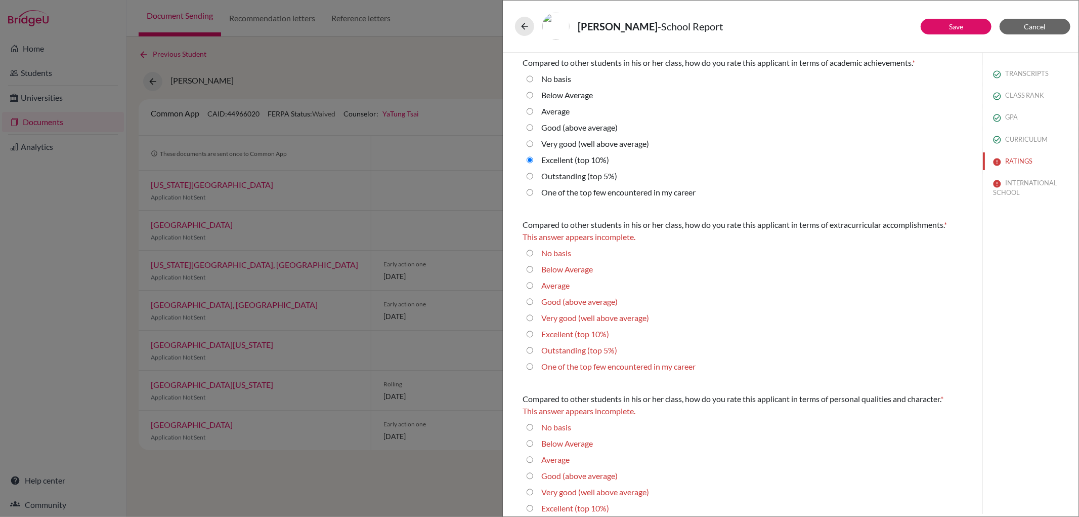
scroll to position [56, 0]
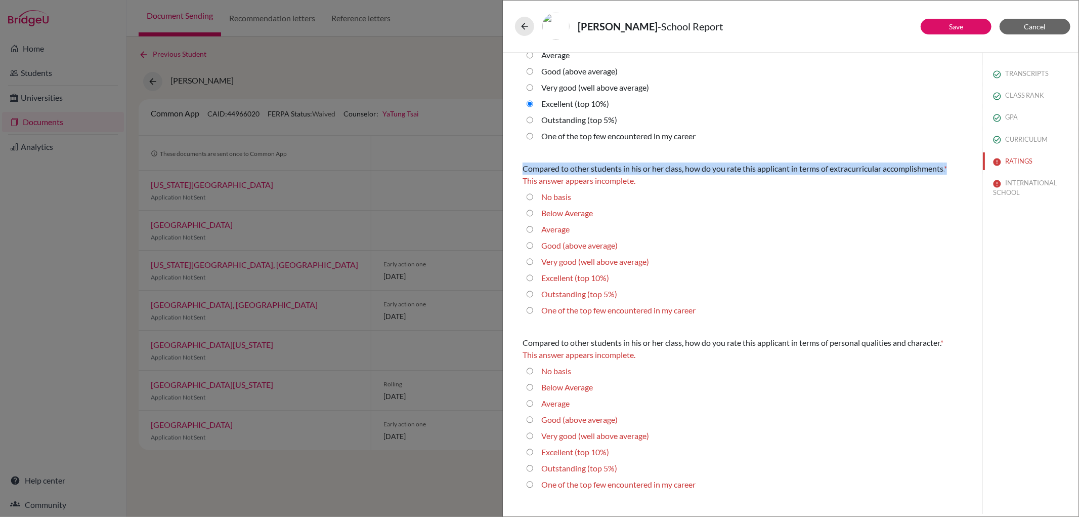
drag, startPoint x: 518, startPoint y: 174, endPoint x: 953, endPoint y: 173, distance: 434.7
click at [953, 173] on div "Compared to other students in his or her class, how do you rate this applicant …" at bounding box center [743, 334] width 465 height 676
copy div "Compared to other students in his or her class, how do you rate this applicant …"
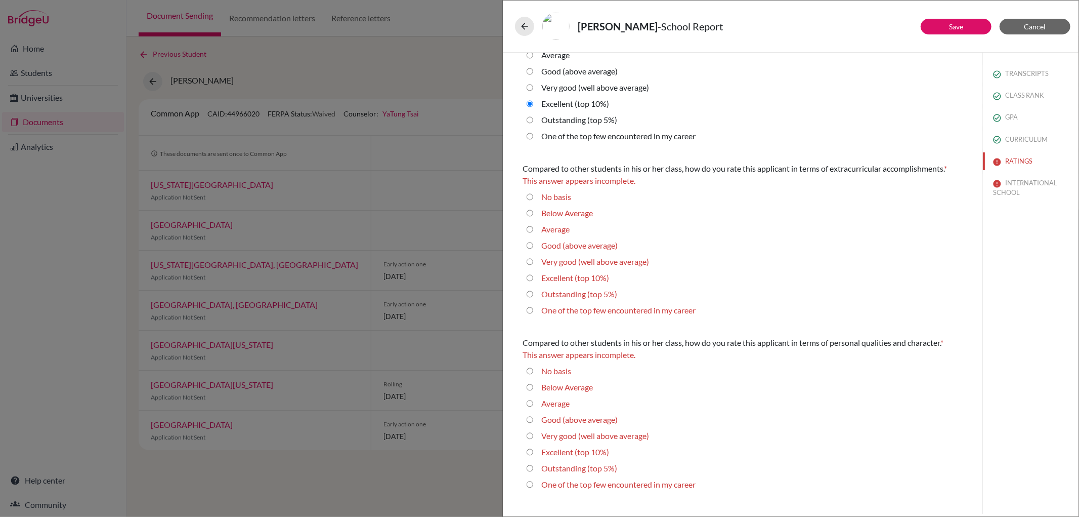
click at [573, 296] on label "Outstanding (top 5%)" at bounding box center [580, 294] width 76 height 12
click at [533, 296] on 5\%\) "Outstanding (top 5%)" at bounding box center [530, 294] width 7 height 12
radio 5\%\) "true"
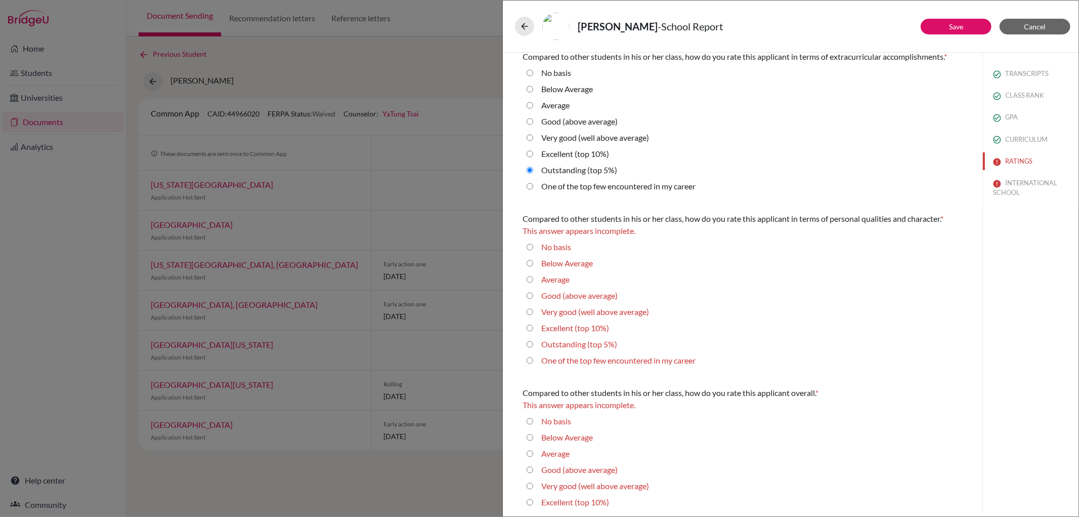
scroll to position [169, 0]
drag, startPoint x: 517, startPoint y: 219, endPoint x: 961, endPoint y: 213, distance: 443.9
click at [961, 213] on div "Compared to other students in his or her class, how do you rate this applicant …" at bounding box center [743, 216] width 465 height 664
copy div "Compared to other students in his or her class, how do you rate this applicant …"
click at [556, 345] on label "Outstanding (top 5%)" at bounding box center [580, 344] width 76 height 12
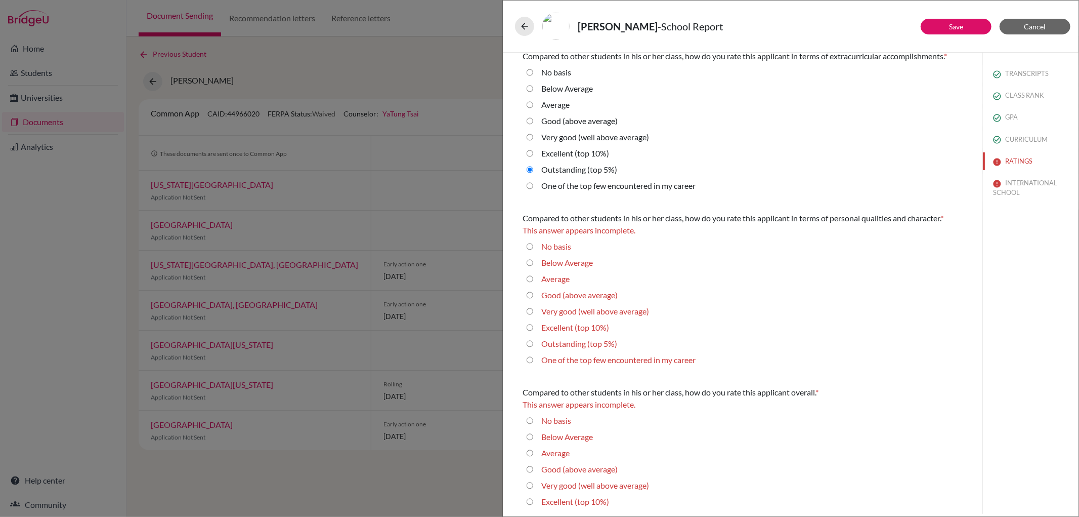
click at [533, 345] on 5\%\) "Outstanding (top 5%)" at bounding box center [530, 344] width 7 height 12
radio 5\%\) "true"
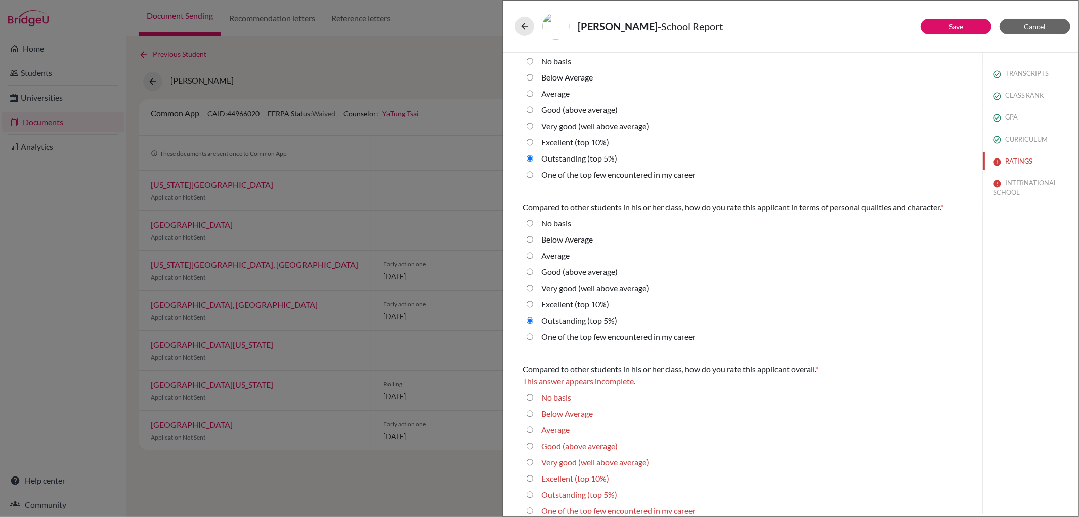
scroll to position [190, 0]
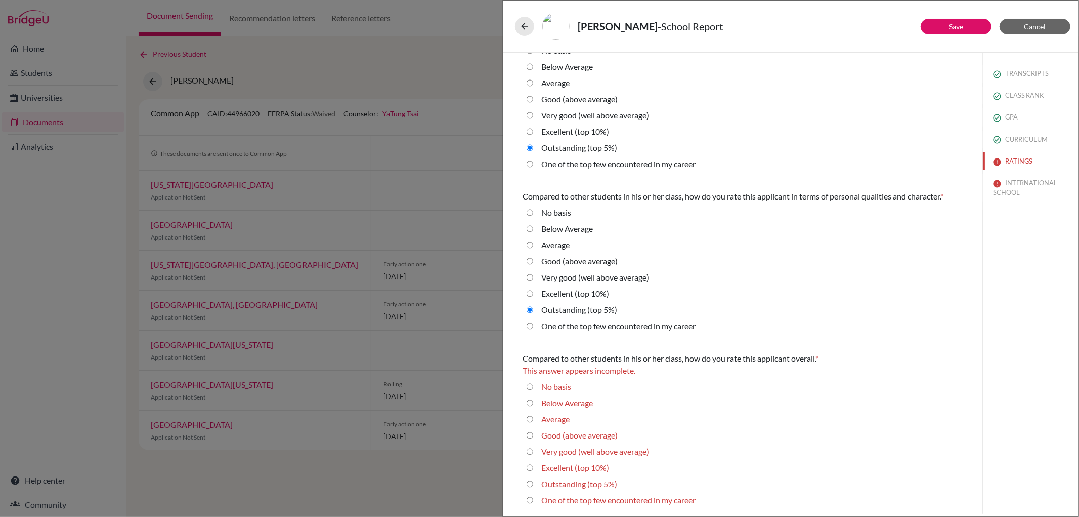
click at [554, 487] on label "Outstanding (top 5%)" at bounding box center [580, 484] width 76 height 12
click at [533, 487] on 5\%\) "Outstanding (top 5%)" at bounding box center [530, 484] width 7 height 12
radio 5\%\) "true"
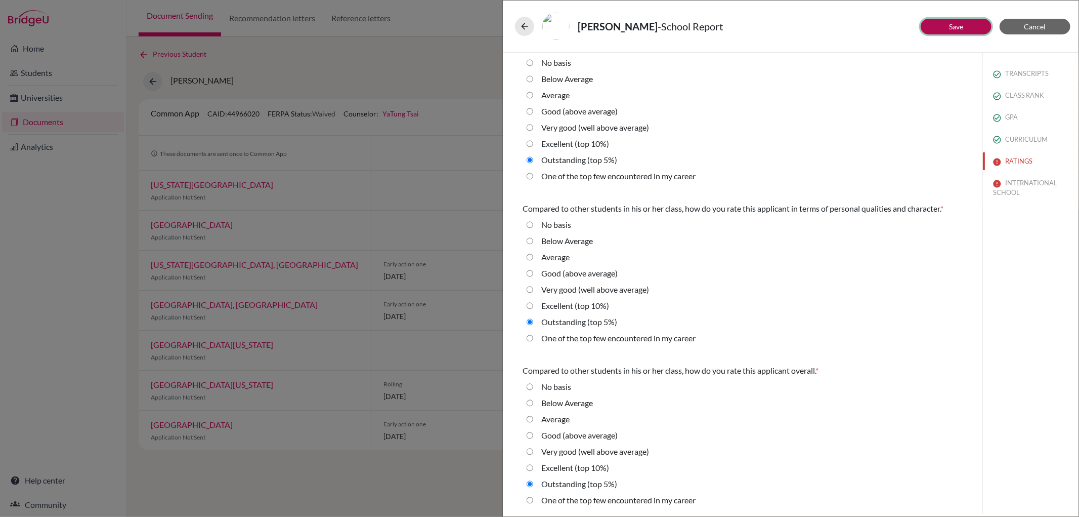
click at [976, 19] on button "Save" at bounding box center [956, 27] width 71 height 16
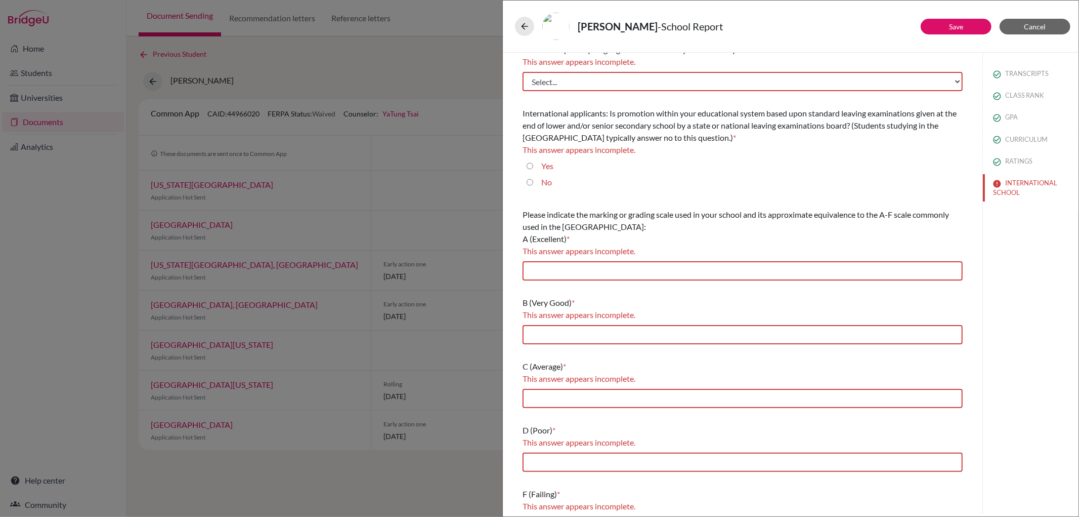
scroll to position [0, 0]
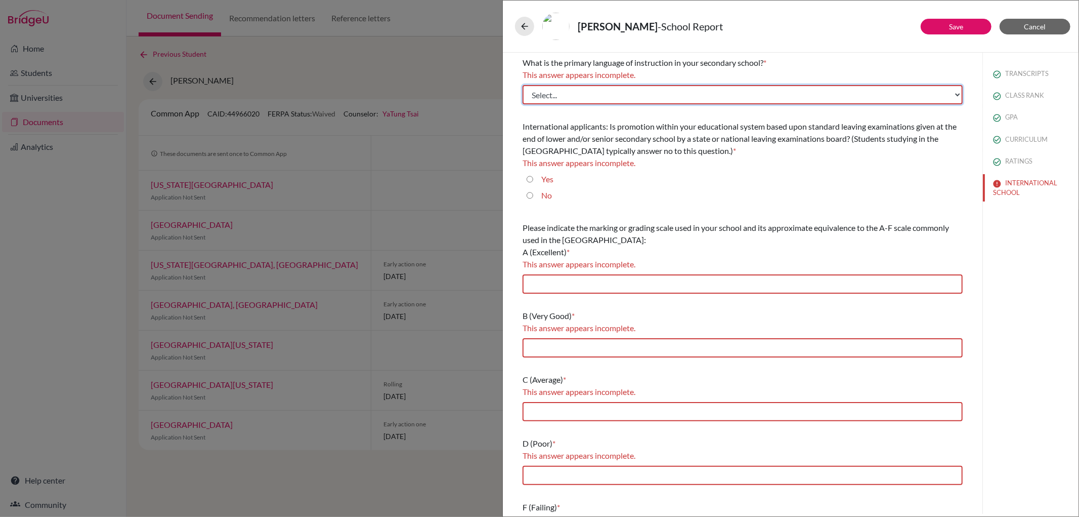
click at [613, 89] on select "Select... Albanian Arabic Armenian Assamese Azerbaijani Belarusian Bengali Bulg…" at bounding box center [743, 94] width 440 height 19
drag, startPoint x: 523, startPoint y: 60, endPoint x: 800, endPoint y: 63, distance: 276.3
click at [800, 63] on div "What is the primary language of instruction in your secondary school? *" at bounding box center [743, 63] width 440 height 12
click at [752, 94] on select "Select... Albanian Arabic Armenian Assamese Azerbaijani Belarusian Bengali Bulg…" at bounding box center [743, 94] width 440 height 19
click at [523, 85] on select "Select... Albanian Arabic Armenian Assamese Azerbaijani Belarusian Bengali Bulg…" at bounding box center [743, 94] width 440 height 19
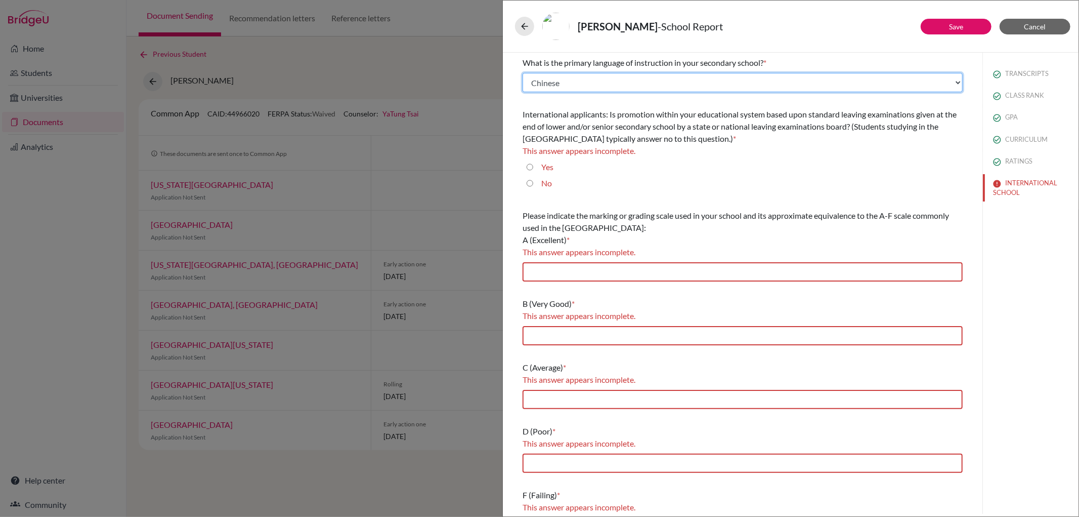
copy div "What is the primary language of instruction in your secondary school? *"
click at [629, 82] on select "Select... Albanian Arabic Armenian Assamese Azerbaijani Belarusian Bengali Bulg…" at bounding box center [743, 82] width 440 height 19
select select "14"
click at [523, 73] on select "Select... Albanian Arabic Armenian Assamese Azerbaijani Belarusian Bengali Bulg…" at bounding box center [743, 82] width 440 height 19
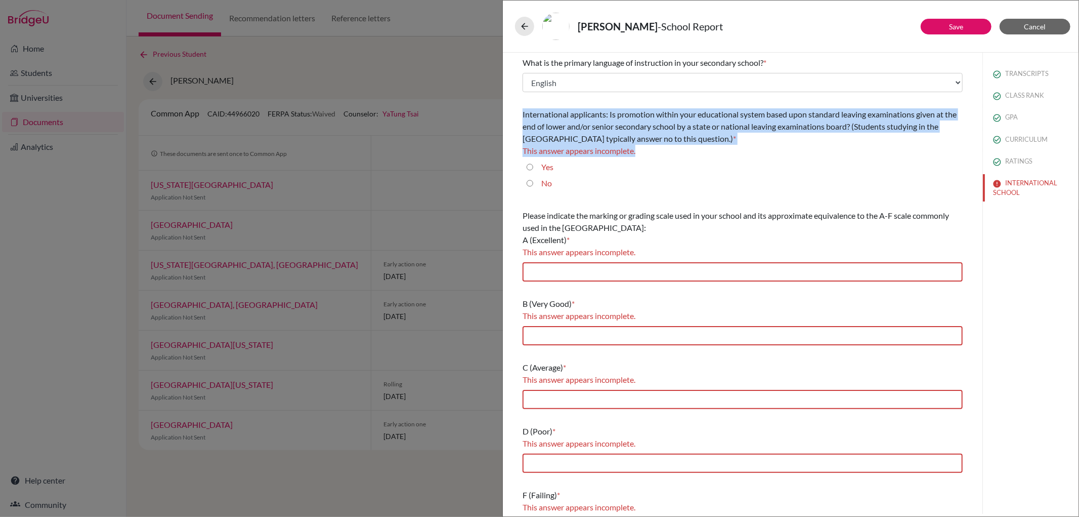
drag, startPoint x: 514, startPoint y: 110, endPoint x: 683, endPoint y: 152, distance: 174.7
click at [683, 152] on div "What is the primary language of instruction in your secondary school? * Select.…" at bounding box center [743, 297] width 465 height 488
copy div "International applicants: Is promotion within your educational system based upo…"
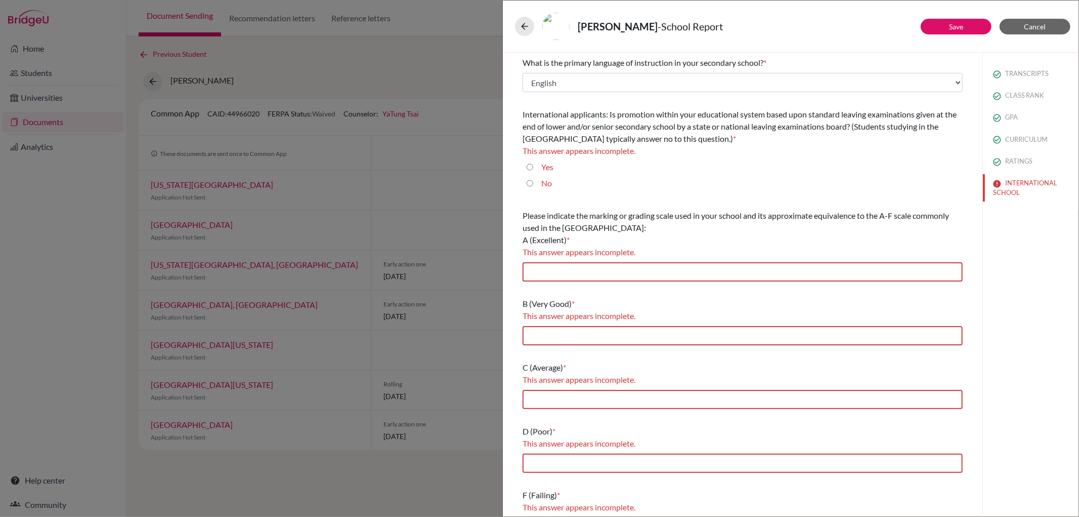
click at [533, 167] on div "Yes" at bounding box center [543, 169] width 20 height 16
click at [532, 168] on input "Yes" at bounding box center [530, 167] width 7 height 12
radio input "true"
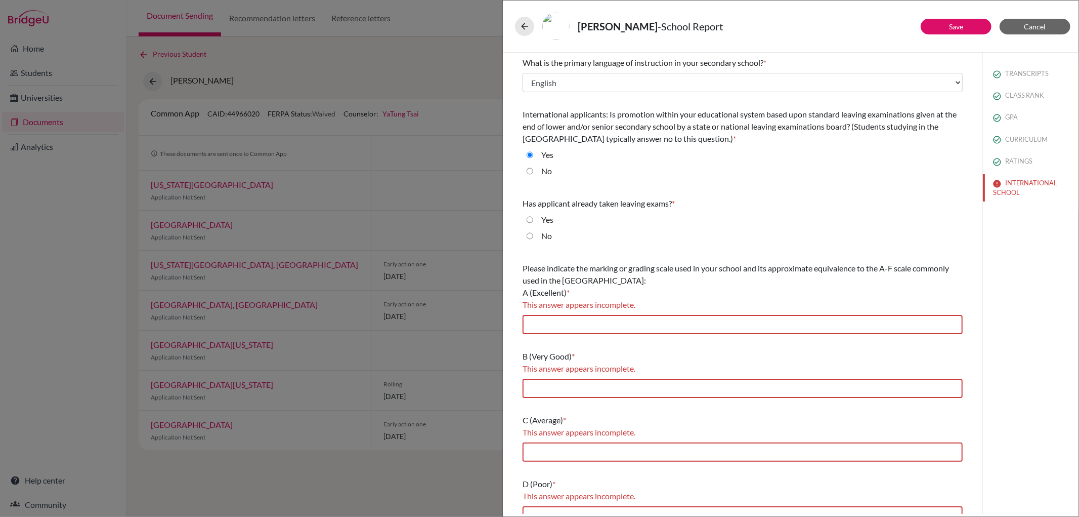
scroll to position [56, 0]
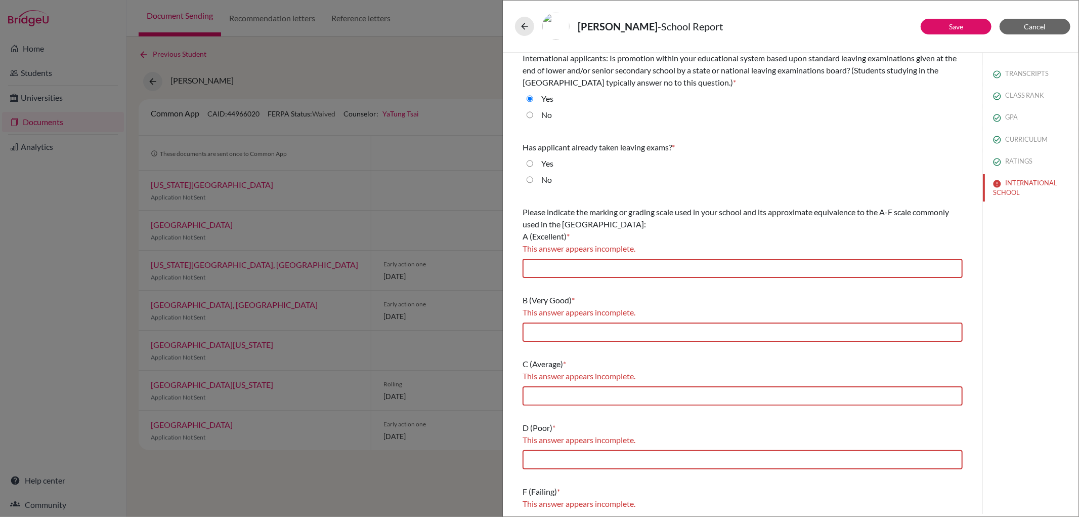
click at [534, 180] on div "No" at bounding box center [542, 182] width 19 height 16
click at [530, 180] on input "No" at bounding box center [530, 180] width 7 height 12
radio input "true"
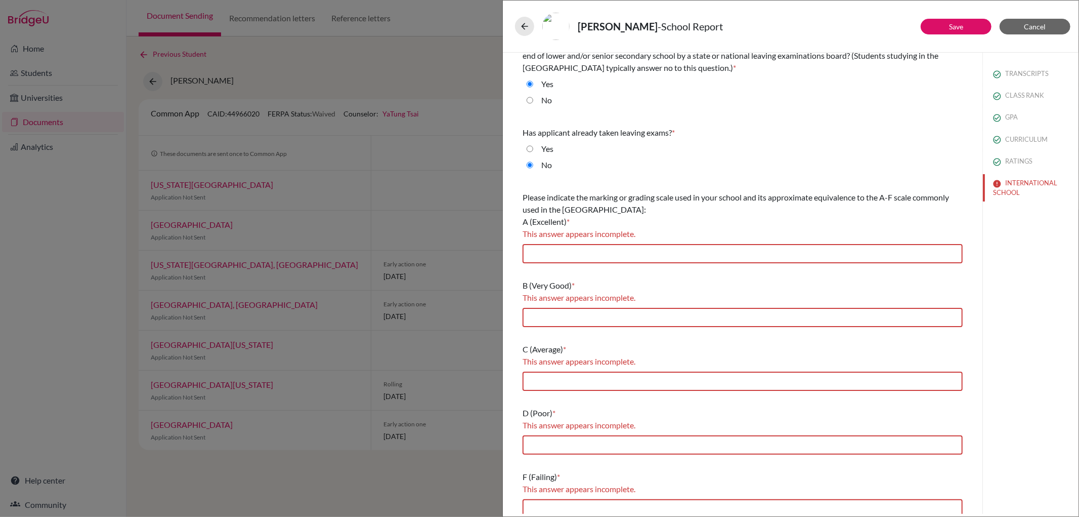
scroll to position [79, 0]
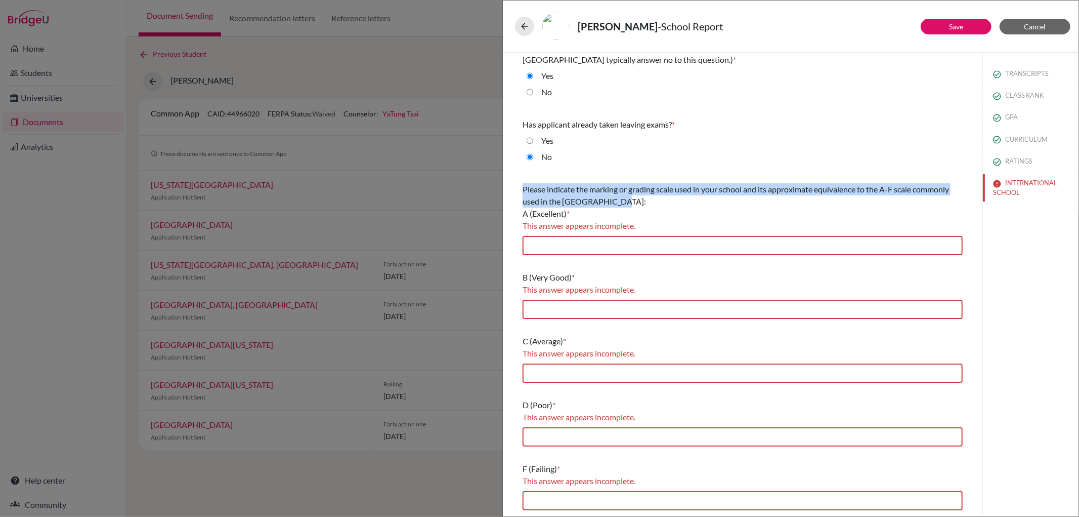
drag, startPoint x: 518, startPoint y: 180, endPoint x: 661, endPoint y: 206, distance: 146.0
click at [661, 206] on div "What is the primary language of instruction in your secondary school? * Select.…" at bounding box center [743, 244] width 465 height 541
copy span "Please indicate the marking or grading scale used in your school and its approx…"
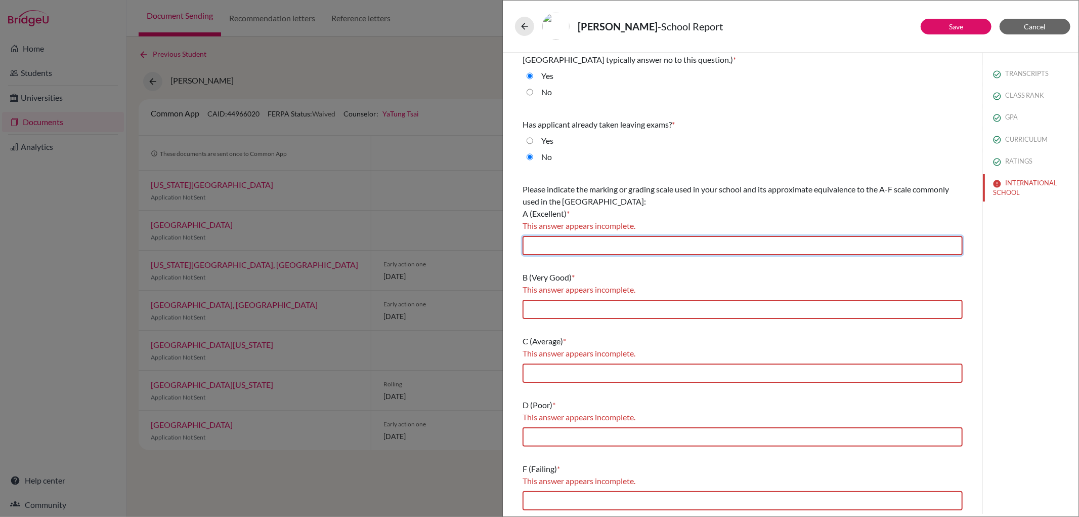
click at [573, 250] on input "text" at bounding box center [743, 245] width 440 height 19
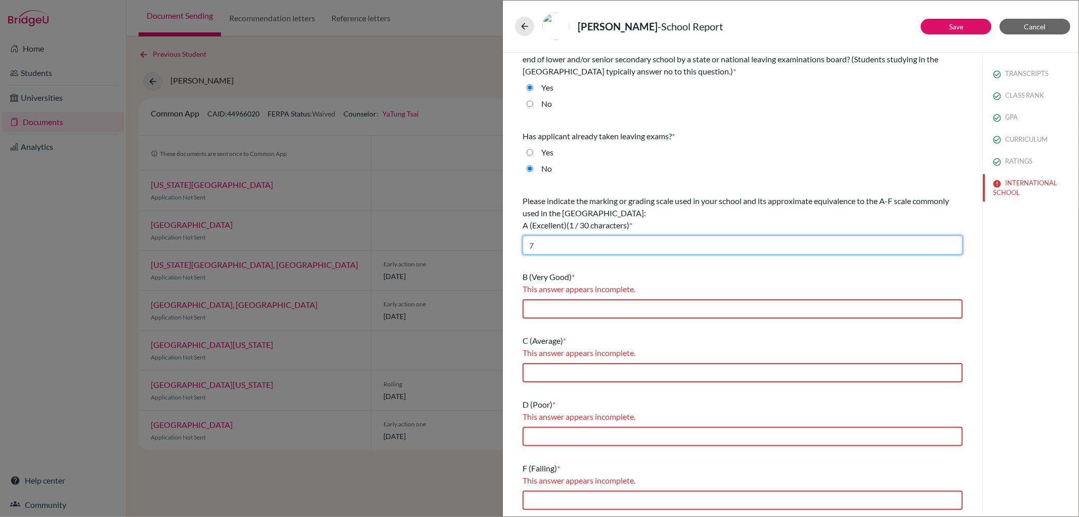
scroll to position [67, 0]
type input "7"
click at [580, 502] on input "text" at bounding box center [743, 500] width 440 height 19
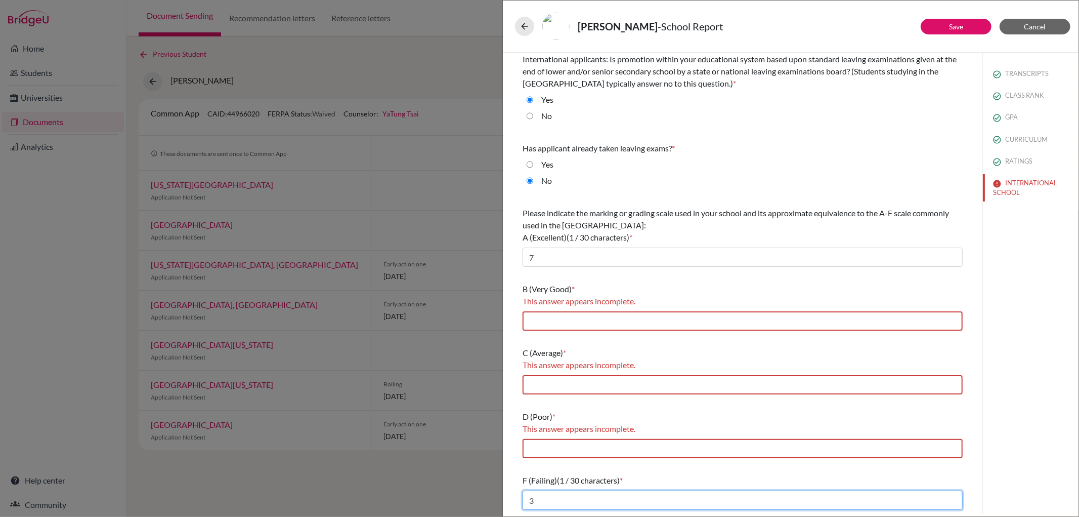
scroll to position [55, 0]
type input "3"
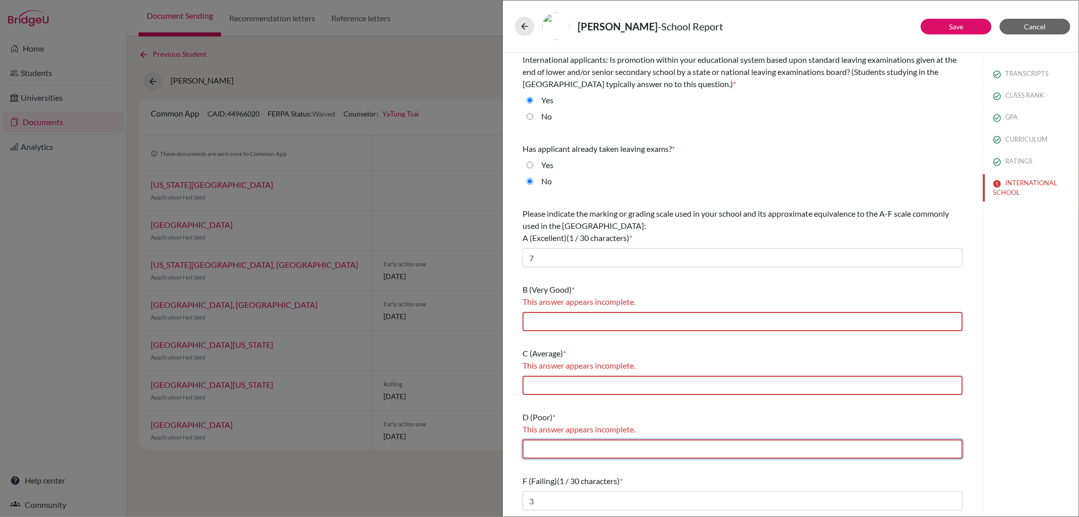
click at [640, 448] on input "text" at bounding box center [743, 448] width 440 height 19
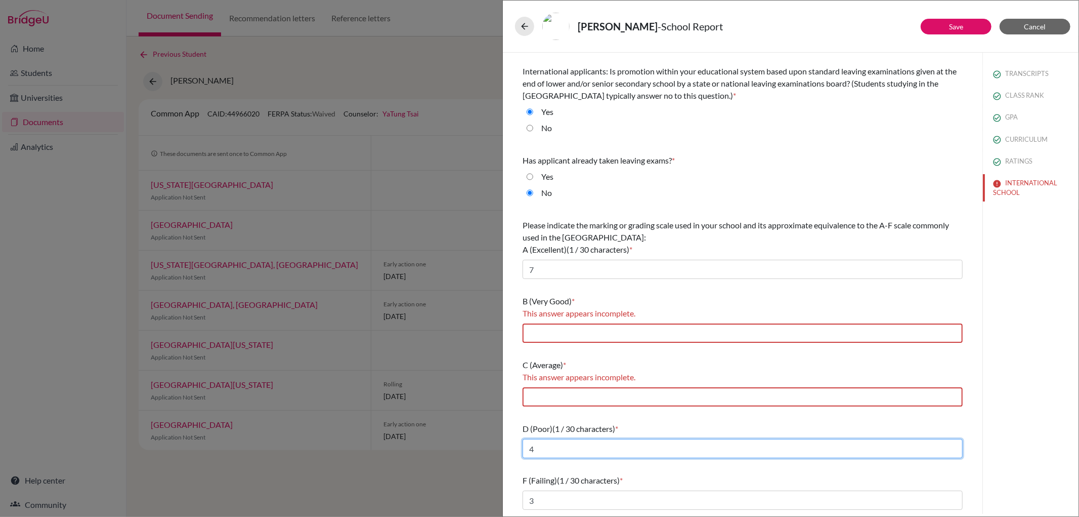
scroll to position [43, 0]
type input "4"
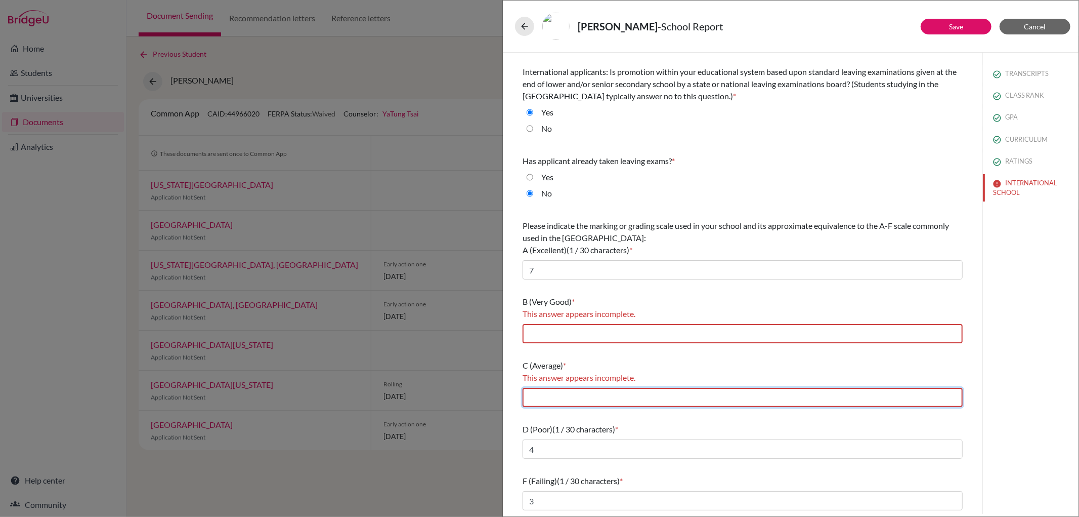
click at [550, 392] on input "text" at bounding box center [743, 397] width 440 height 19
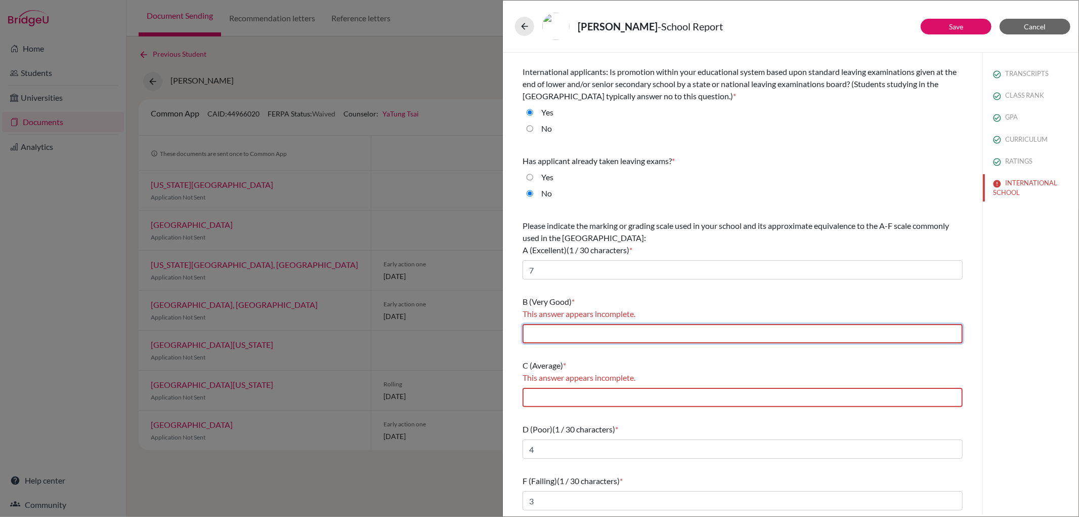
click at [560, 331] on input "text" at bounding box center [743, 333] width 440 height 19
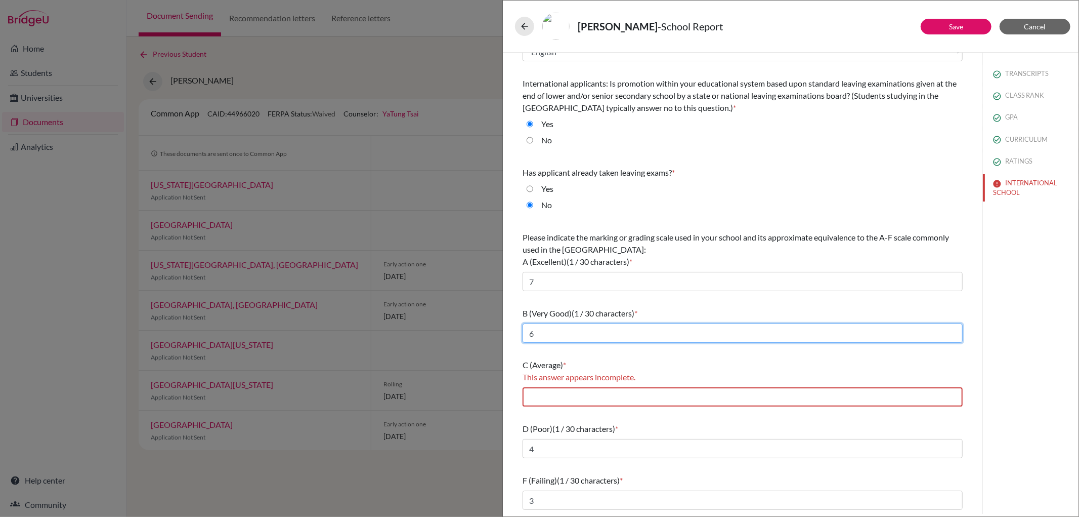
scroll to position [30, 0]
type input "6"
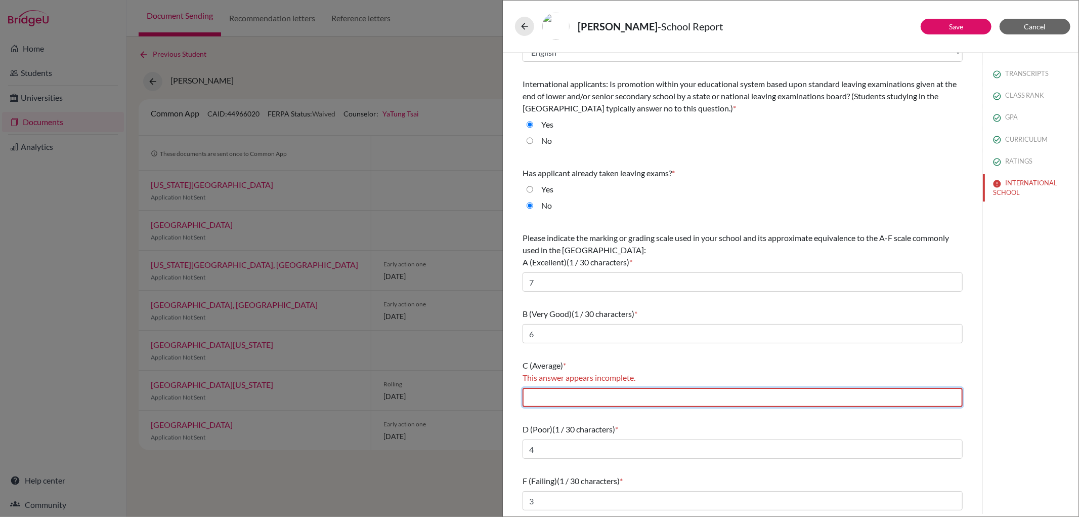
click at [567, 391] on input "text" at bounding box center [743, 397] width 440 height 19
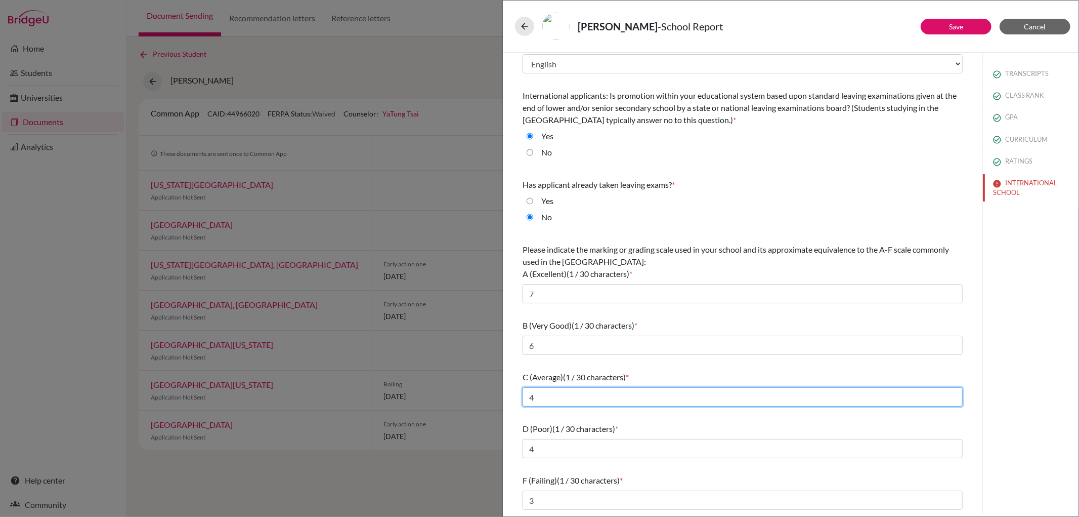
scroll to position [18, 0]
type input "4"
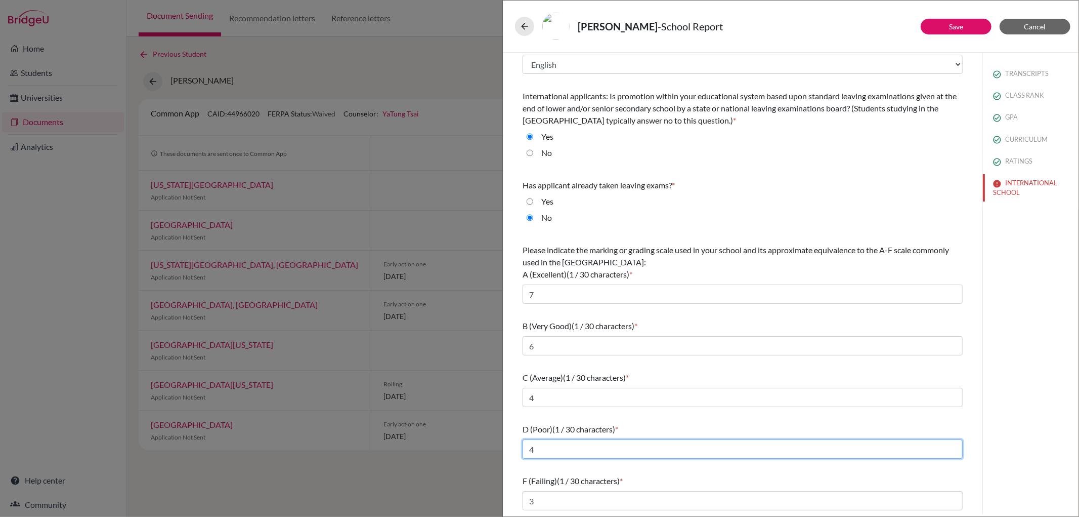
drag, startPoint x: 548, startPoint y: 453, endPoint x: 499, endPoint y: 447, distance: 49.0
click at [499, 447] on div "Wen, Joanne - School Report Save Cancel What is the primary language of instruc…" at bounding box center [539, 258] width 1079 height 517
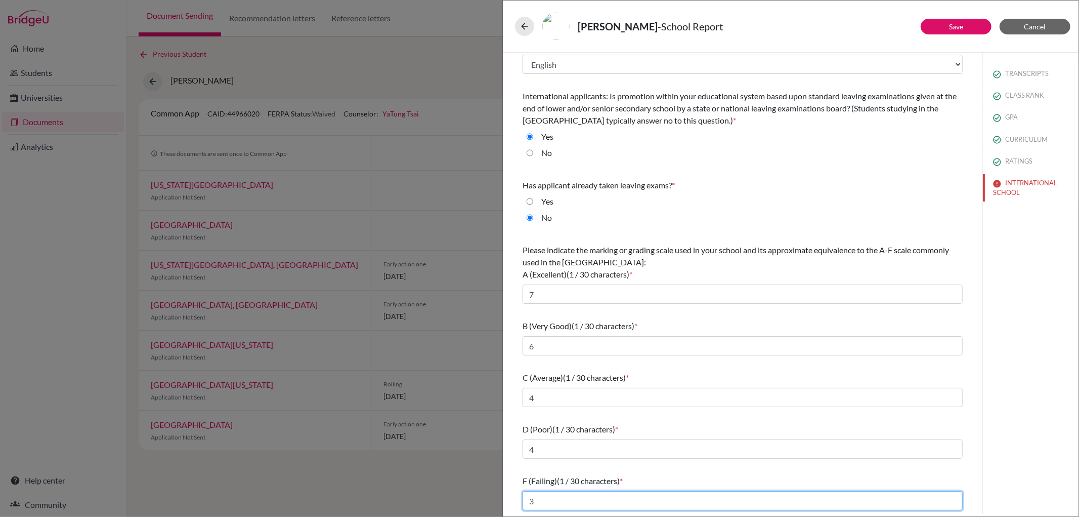
drag, startPoint x: 545, startPoint y: 497, endPoint x: 497, endPoint y: 498, distance: 48.1
click at [497, 498] on div "Wen, Joanne - School Report Save Cancel What is the primary language of instruc…" at bounding box center [539, 258] width 1079 height 517
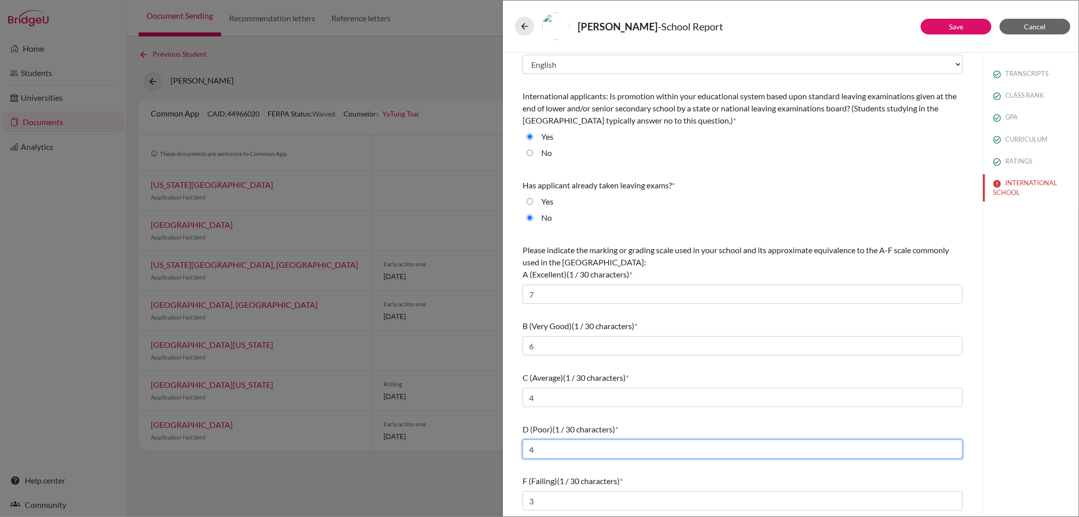
click at [538, 458] on input "4" at bounding box center [743, 448] width 440 height 19
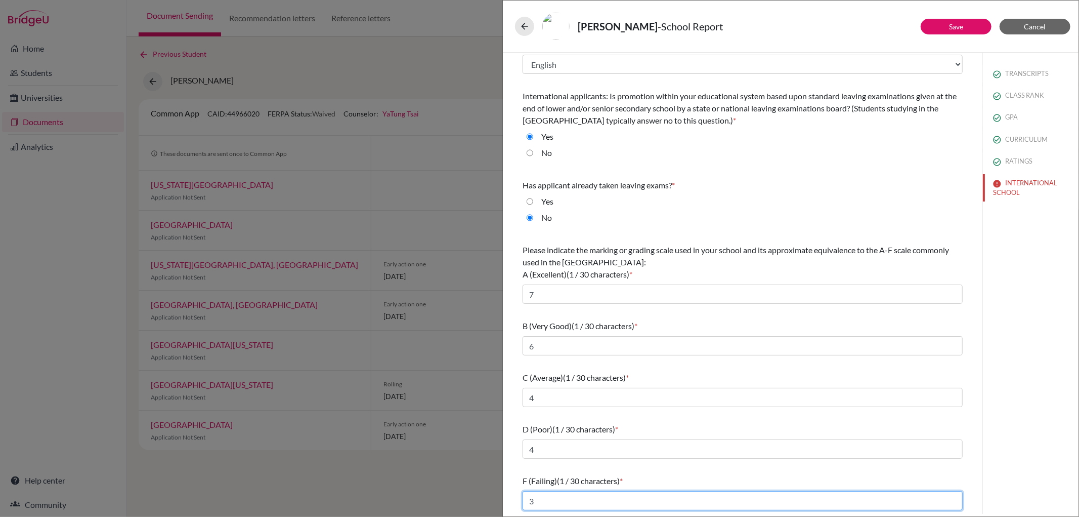
drag, startPoint x: 550, startPoint y: 505, endPoint x: 514, endPoint y: 504, distance: 35.4
click at [514, 504] on div "What is the primary language of instruction in your secondary school? * Select.…" at bounding box center [743, 274] width 465 height 480
type input "2"
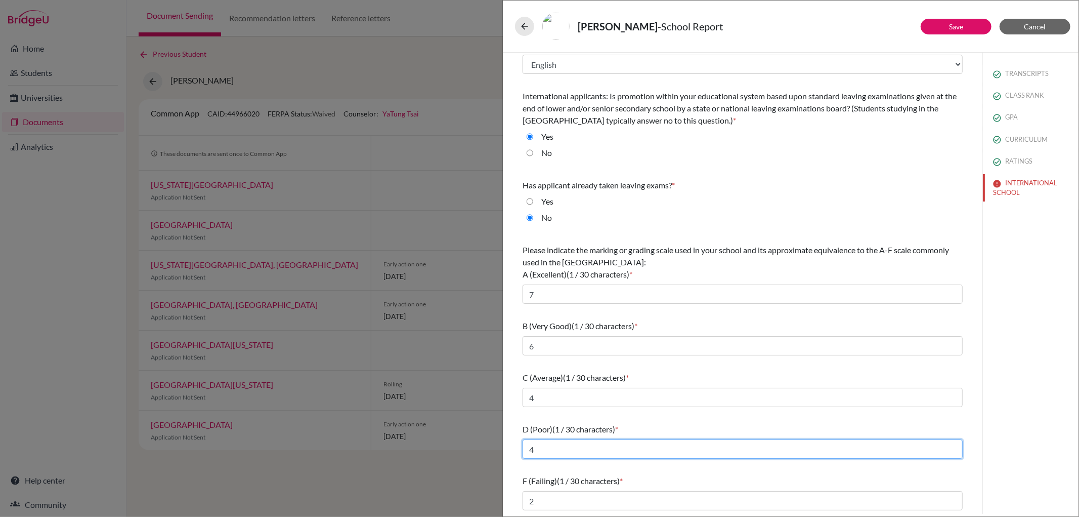
drag, startPoint x: 544, startPoint y: 449, endPoint x: 510, endPoint y: 450, distance: 33.4
click at [511, 450] on div "What is the primary language of instruction in your secondary school? * Select.…" at bounding box center [743, 274] width 465 height 480
type input "3"
click at [955, 24] on link "Save" at bounding box center [956, 26] width 14 height 9
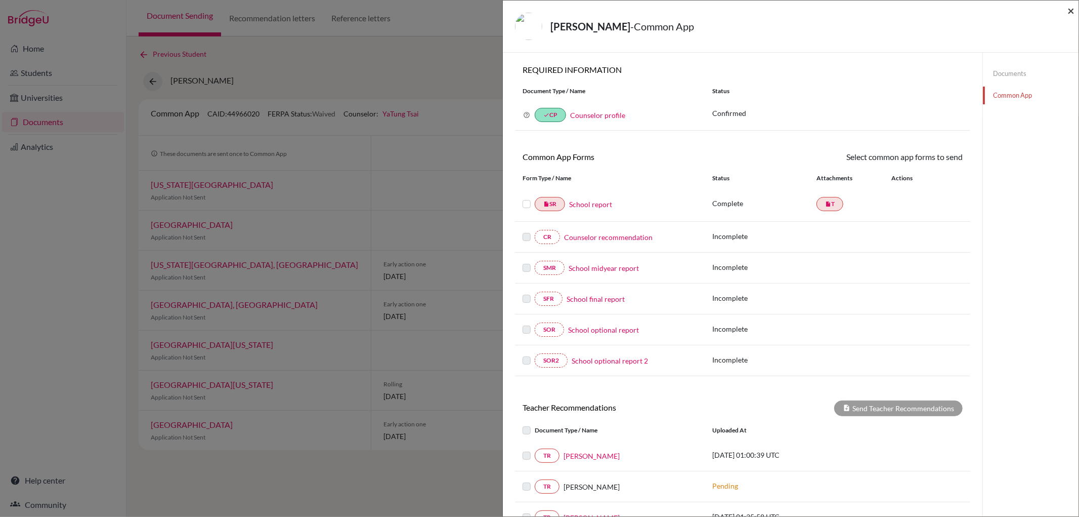
click at [1069, 9] on span "×" at bounding box center [1071, 10] width 7 height 15
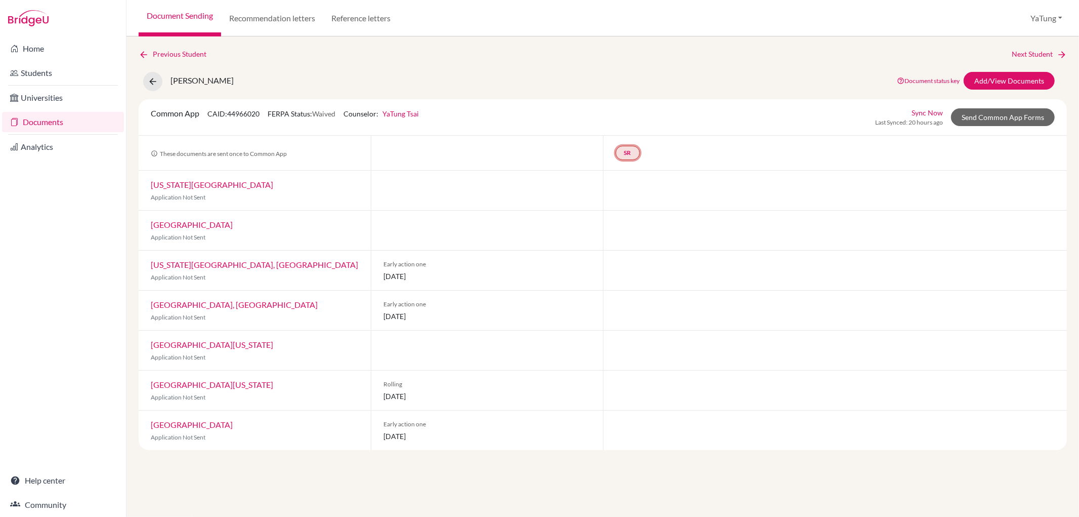
click at [630, 158] on link "SR" at bounding box center [628, 153] width 24 height 14
click at [636, 120] on link "School report" at bounding box center [627, 122] width 43 height 9
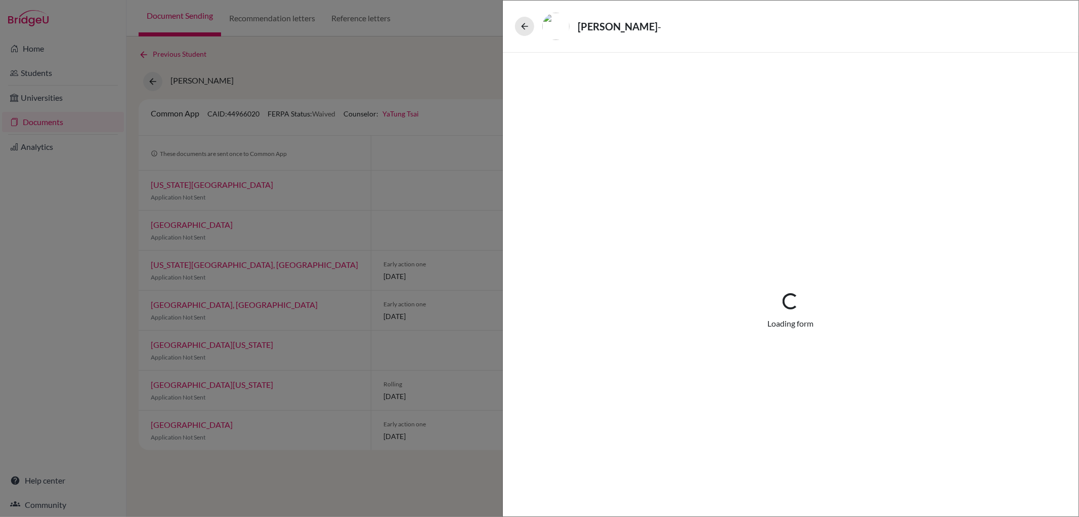
select select "1"
select select "686995"
select select "0"
select select "1"
select select "5"
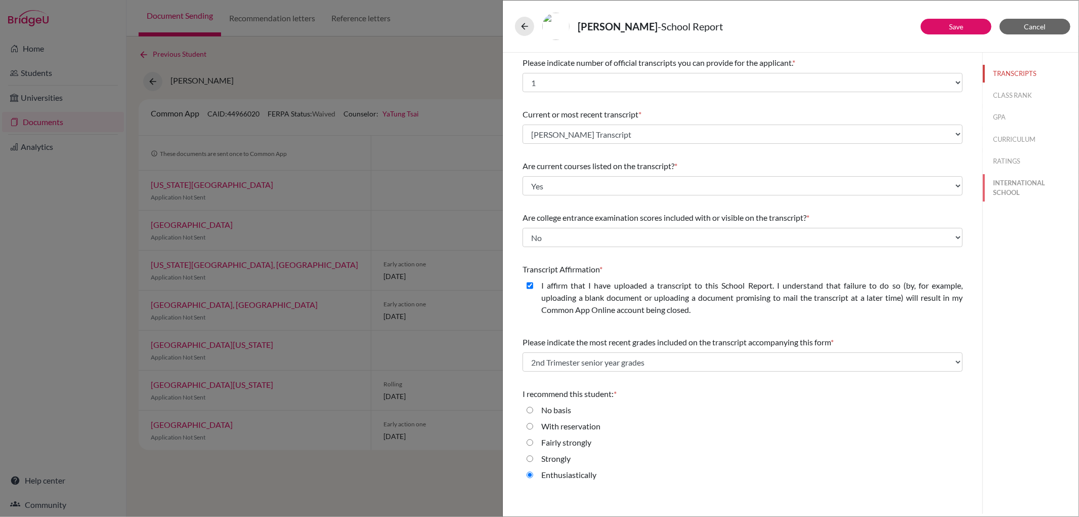
click at [999, 195] on button "INTERNATIONAL SCHOOL" at bounding box center [1031, 187] width 96 height 27
select select "14"
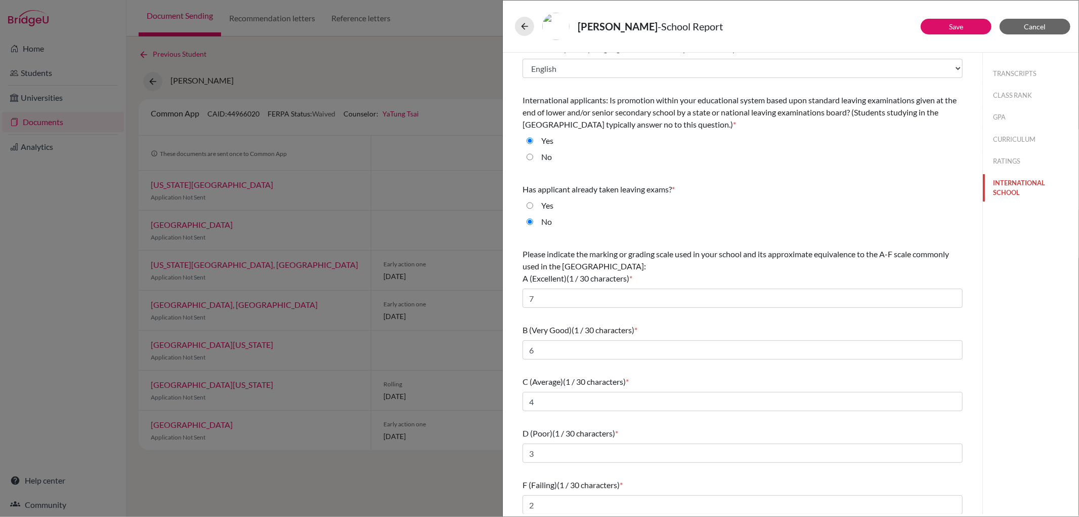
scroll to position [18, 0]
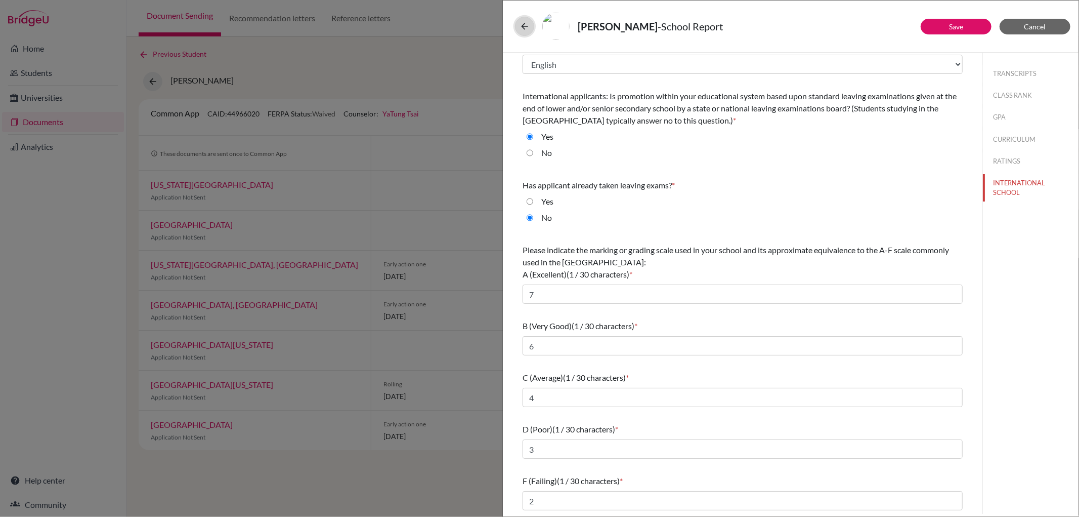
click at [525, 29] on icon at bounding box center [525, 26] width 10 height 10
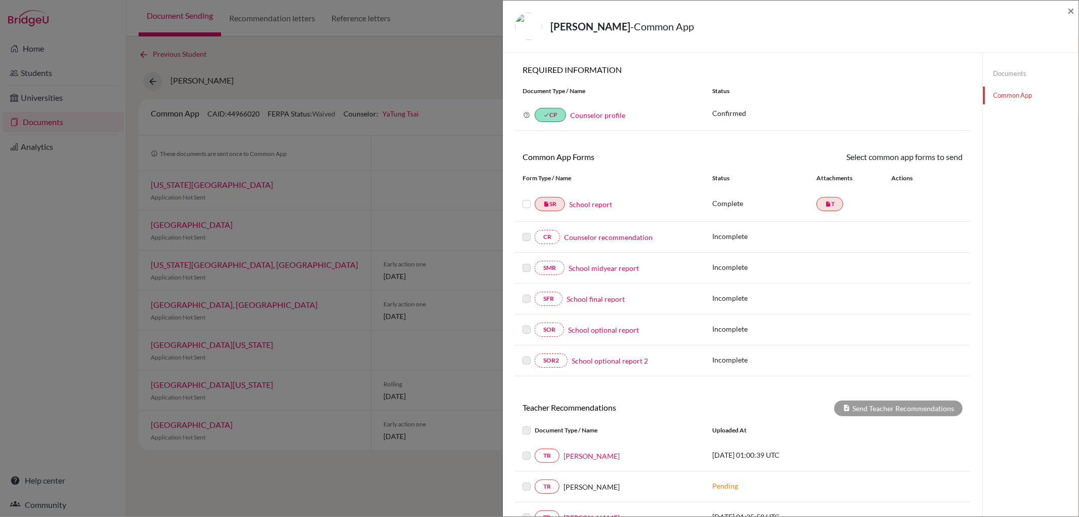
click at [527, 198] on label at bounding box center [527, 198] width 8 height 0
click at [0, 0] on input "checkbox" at bounding box center [0, 0] width 0 height 0
click at [939, 157] on link "Send" at bounding box center [942, 159] width 42 height 16
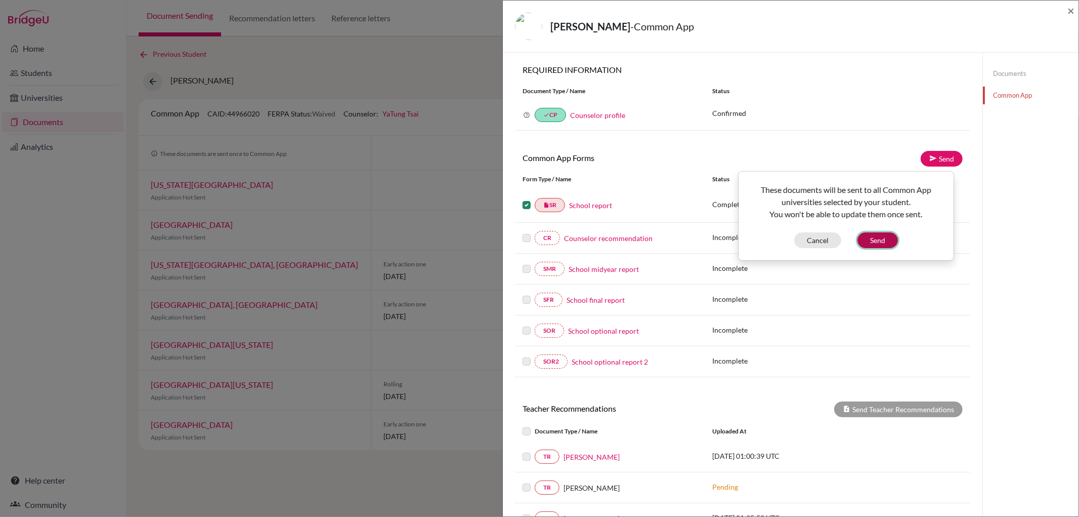
click at [874, 242] on button "Send" at bounding box center [878, 240] width 40 height 16
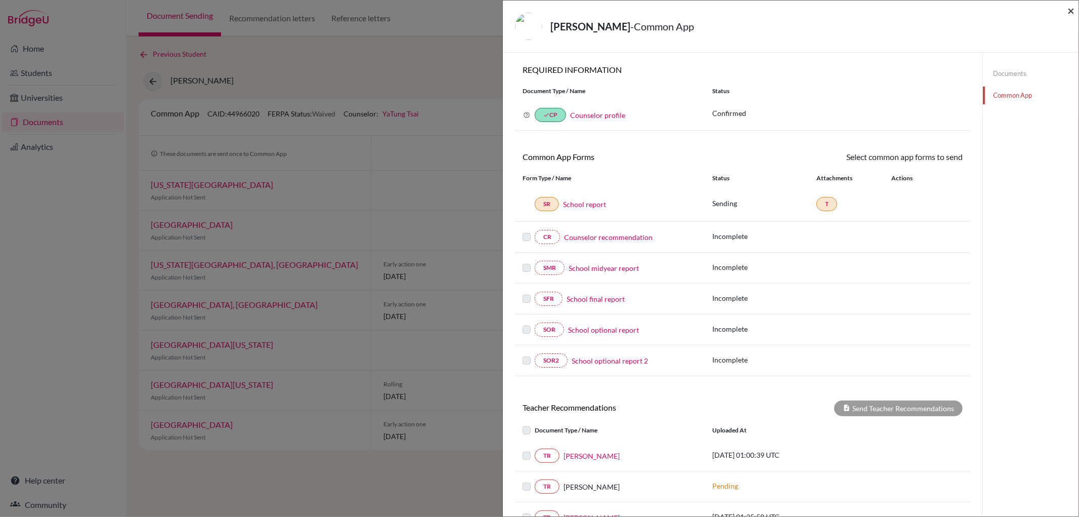
click at [1069, 12] on span "×" at bounding box center [1071, 10] width 7 height 15
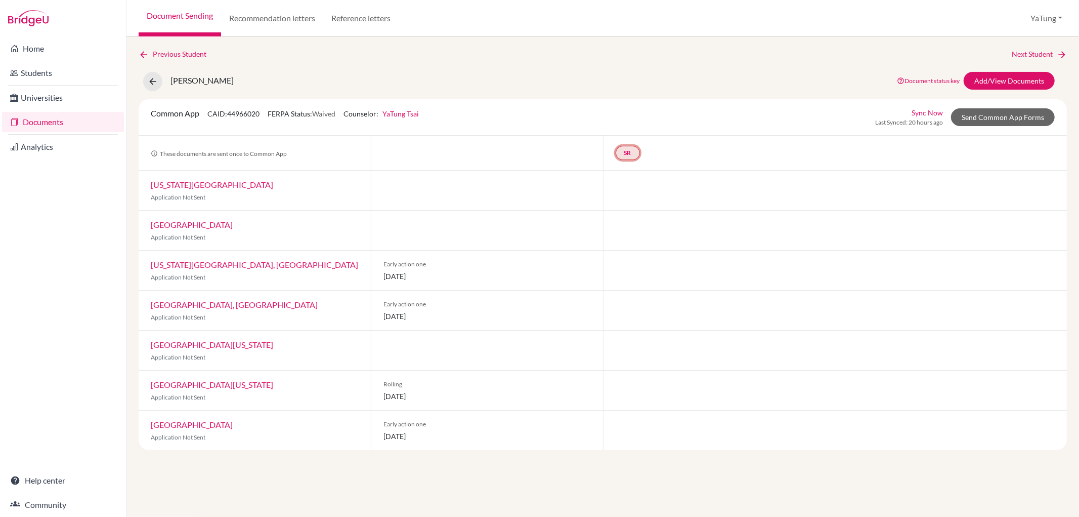
click at [630, 154] on link "SR" at bounding box center [628, 153] width 24 height 14
click at [687, 171] on div at bounding box center [835, 190] width 465 height 39
click at [48, 121] on link "Documents" at bounding box center [63, 122] width 122 height 20
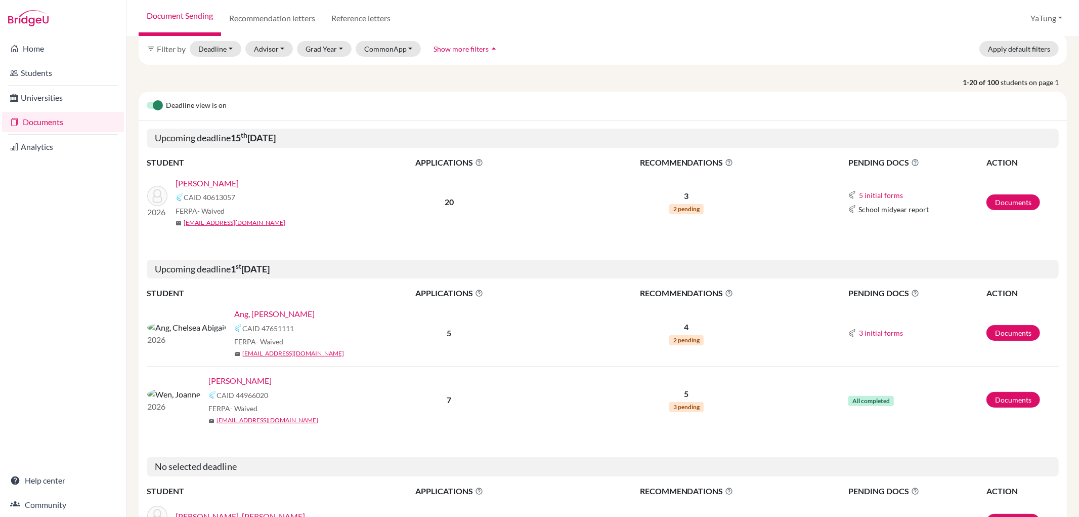
scroll to position [112, 0]
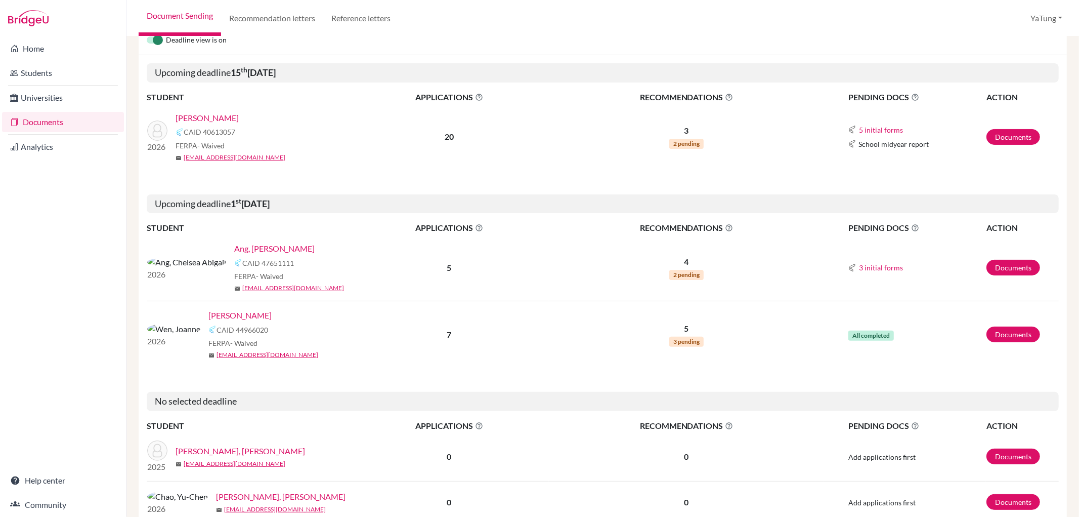
click at [196, 118] on link "[PERSON_NAME]" at bounding box center [207, 118] width 63 height 12
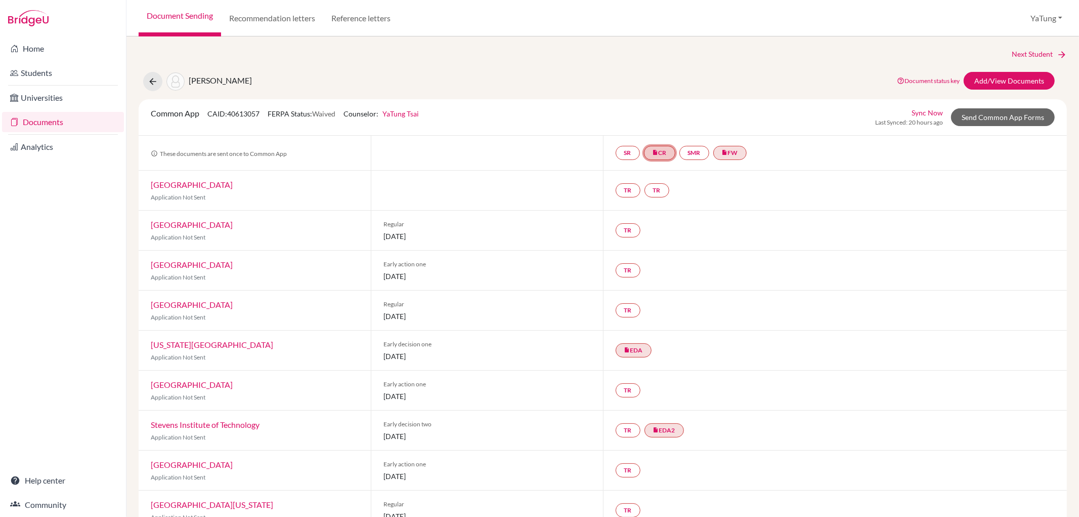
click at [660, 153] on link "insert_drive_file CR" at bounding box center [659, 153] width 31 height 14
click at [735, 154] on link "insert_drive_file FW" at bounding box center [730, 153] width 33 height 14
click at [693, 153] on link "SMR" at bounding box center [695, 153] width 30 height 14
click at [628, 155] on link "SR" at bounding box center [628, 153] width 24 height 14
click at [621, 190] on link "TR" at bounding box center [628, 190] width 25 height 14
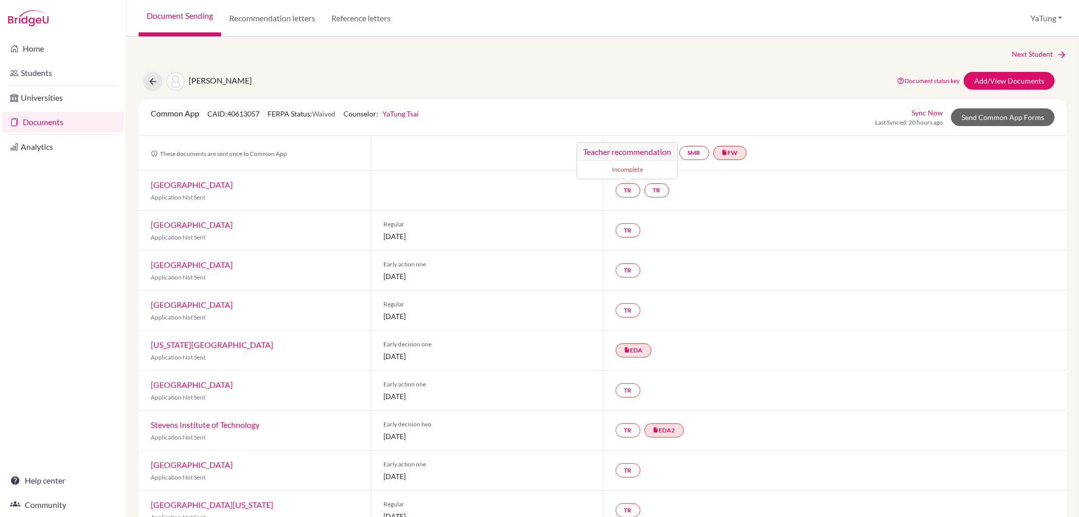
click at [764, 226] on div "TR" at bounding box center [835, 230] width 465 height 39
click at [620, 188] on link "TR" at bounding box center [628, 190] width 25 height 14
click at [973, 209] on div "TR Teacher recommendation Incomplete TR" at bounding box center [835, 190] width 465 height 39
click at [266, 24] on link "Recommendation letters" at bounding box center [272, 18] width 102 height 36
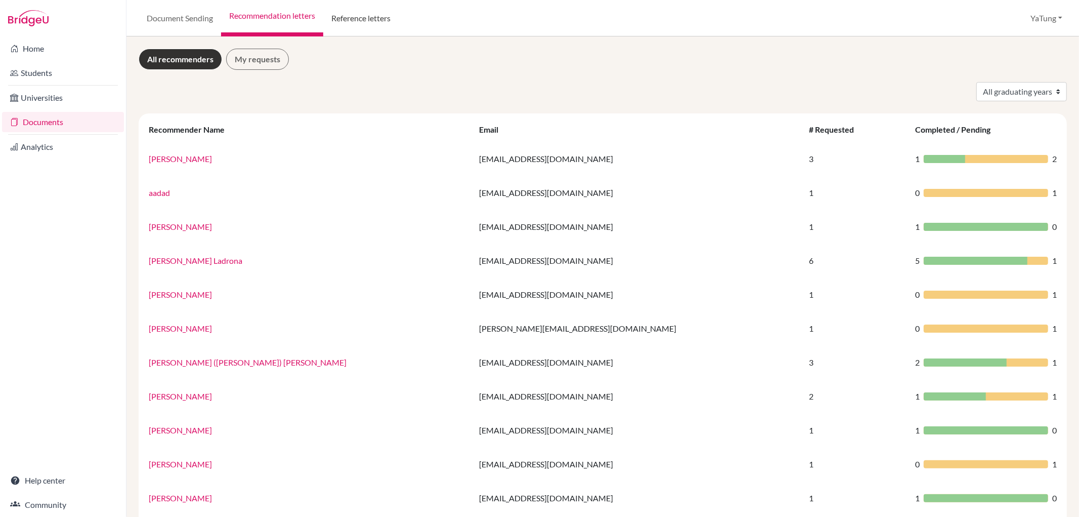
click at [327, 8] on link "Reference letters" at bounding box center [360, 18] width 75 height 36
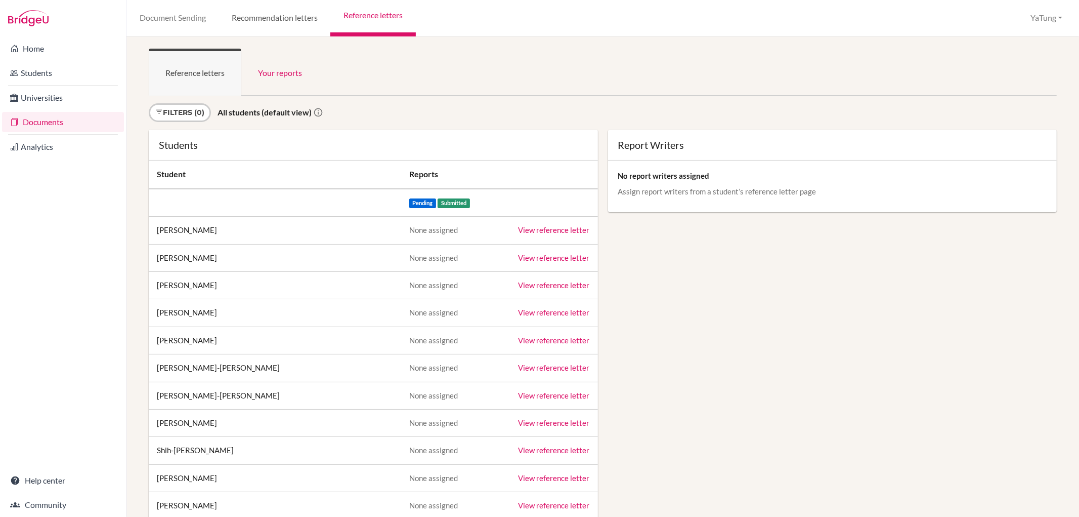
click at [260, 17] on link "Recommendation letters" at bounding box center [275, 18] width 112 height 36
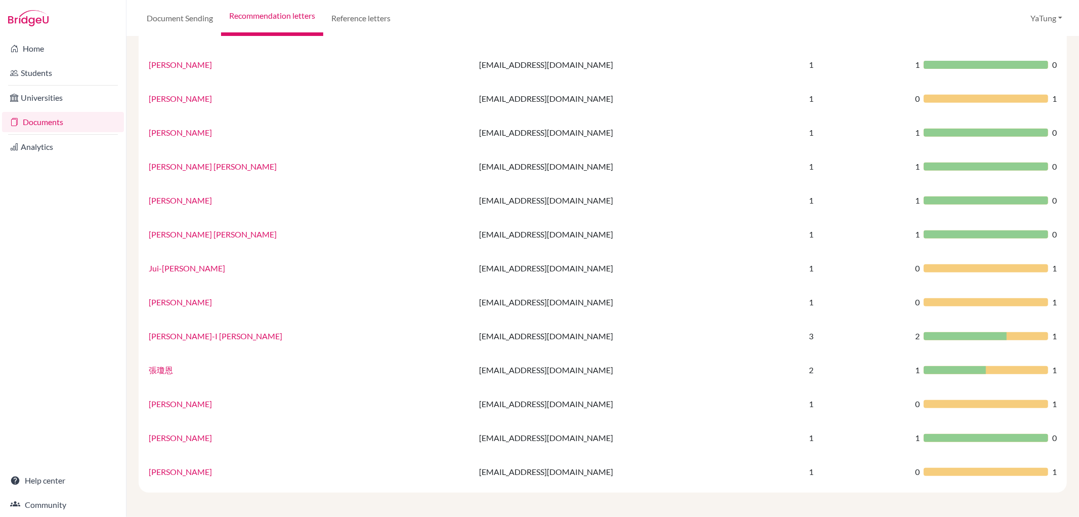
scroll to position [28, 0]
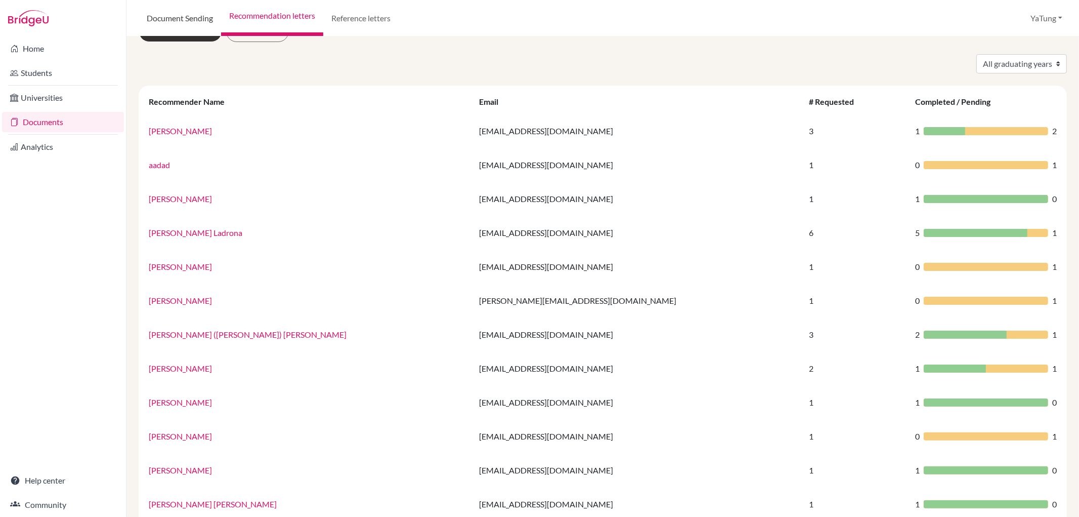
click at [171, 17] on link "Document Sending" at bounding box center [180, 18] width 82 height 36
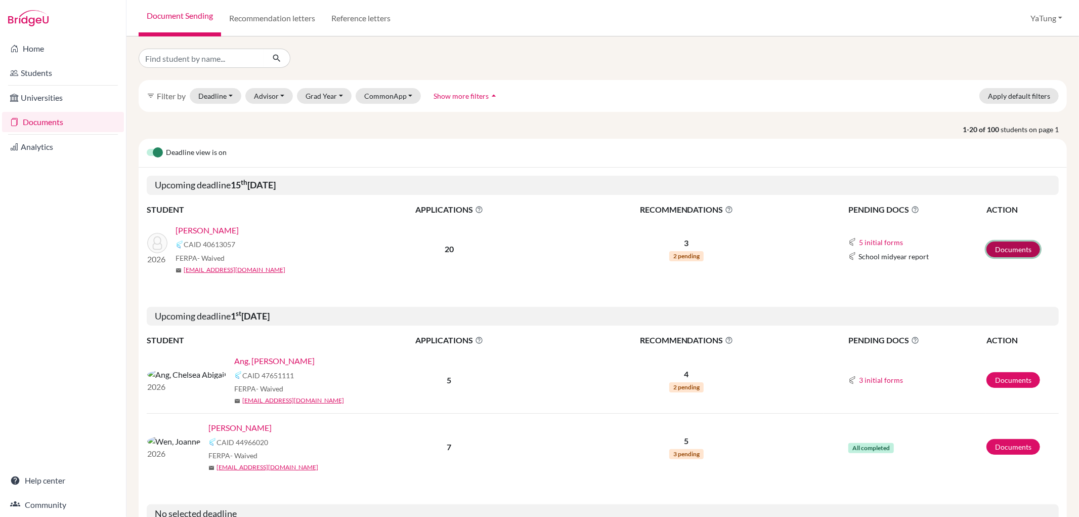
click at [987, 251] on link "Documents" at bounding box center [1014, 249] width 54 height 16
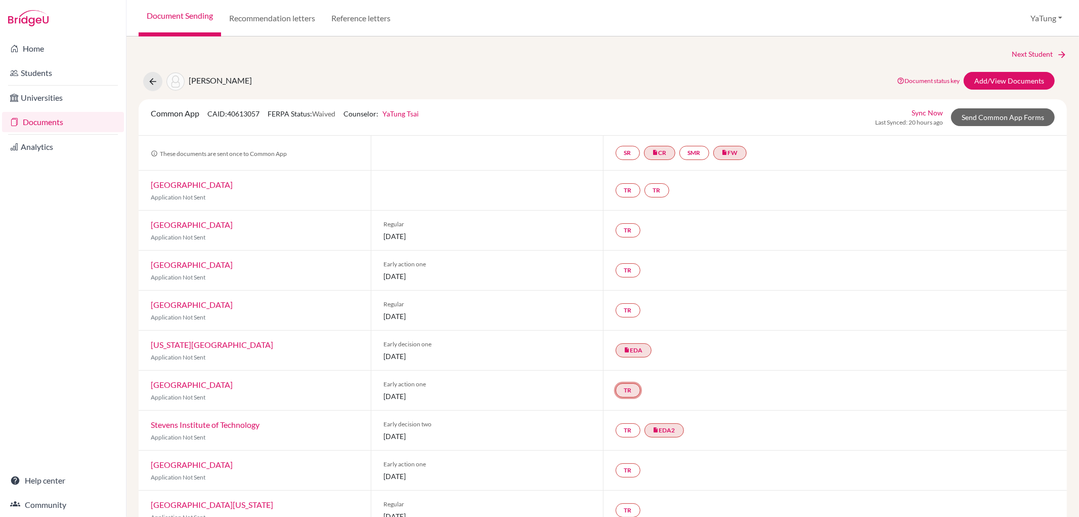
click at [616, 391] on link "TR" at bounding box center [628, 390] width 25 height 14
click at [623, 350] on h3 "Teacher recommendation" at bounding box center [627, 352] width 100 height 18
click at [619, 350] on h3 "Teacher recommendation" at bounding box center [627, 352] width 100 height 18
click at [628, 393] on link "TR" at bounding box center [628, 390] width 25 height 14
click at [641, 348] on h3 "Teacher recommendation" at bounding box center [627, 352] width 100 height 18
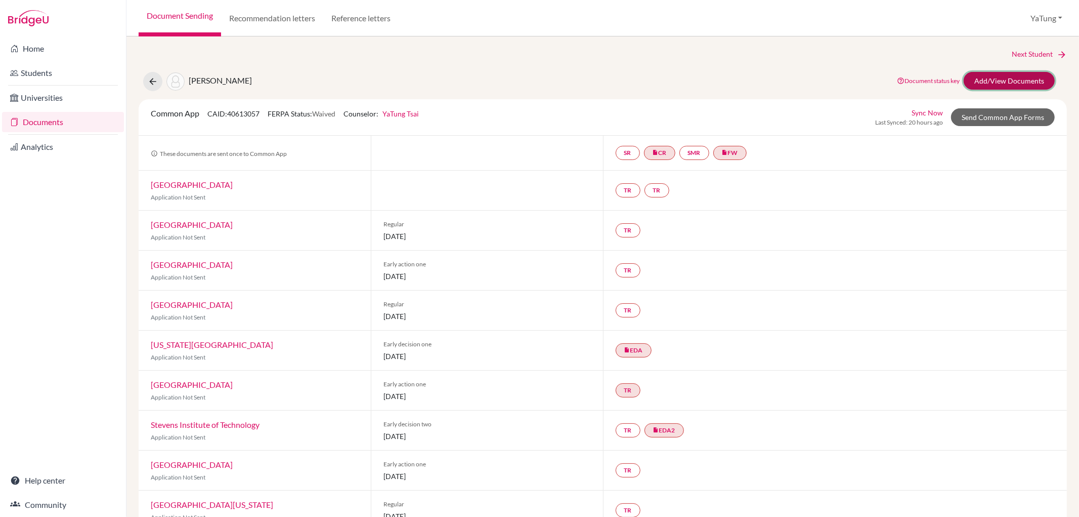
click at [970, 83] on link "Add/View Documents" at bounding box center [1009, 81] width 91 height 18
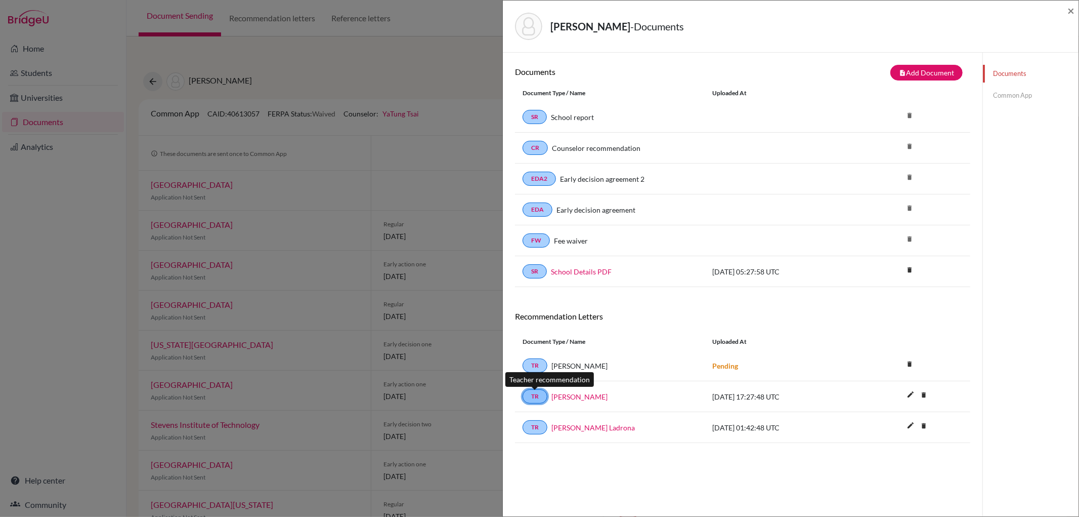
click at [538, 402] on link "TR" at bounding box center [535, 396] width 25 height 14
click at [590, 398] on link "[PERSON_NAME]" at bounding box center [580, 396] width 56 height 11
click at [992, 94] on link "Common App" at bounding box center [1031, 96] width 96 height 18
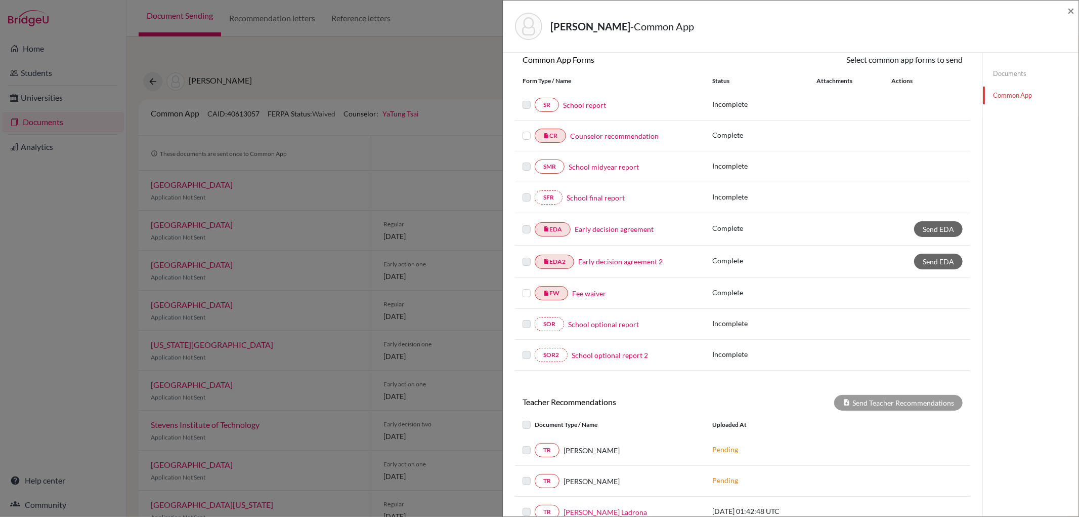
scroll to position [219, 0]
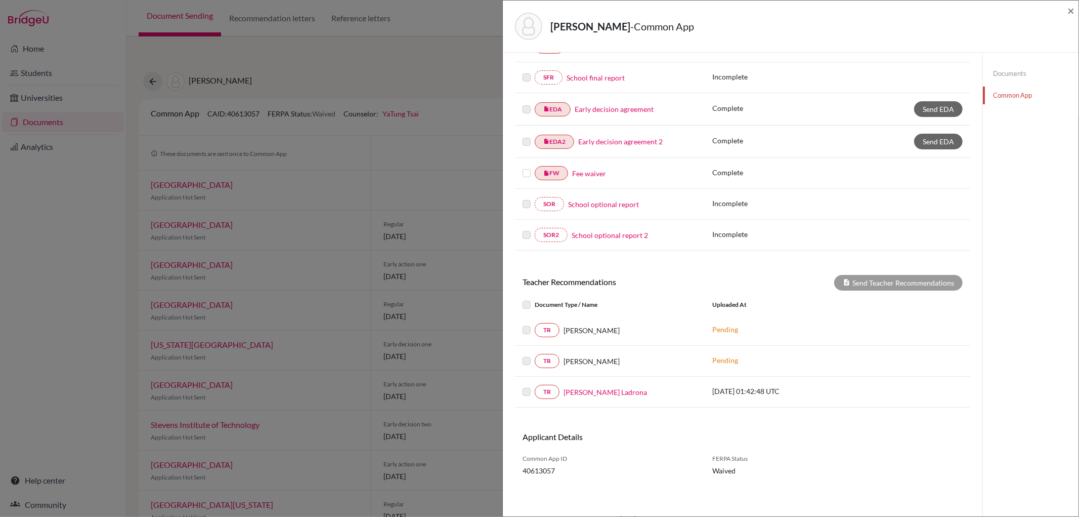
click at [535, 299] on label at bounding box center [535, 299] width 0 height 0
click at [535, 355] on label at bounding box center [535, 355] width 0 height 0
click at [532, 331] on div at bounding box center [529, 330] width 12 height 12
click at [535, 390] on link "TR" at bounding box center [547, 392] width 25 height 14
click at [884, 289] on div "Send Teacher Recommendations" at bounding box center [899, 283] width 129 height 16
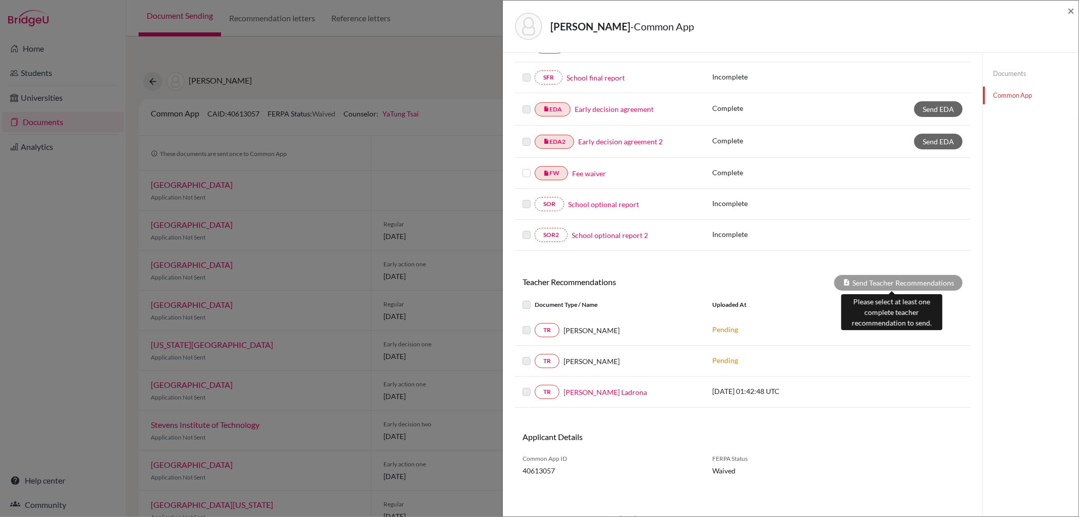
click at [885, 279] on div "Send Teacher Recommendations" at bounding box center [899, 283] width 129 height 16
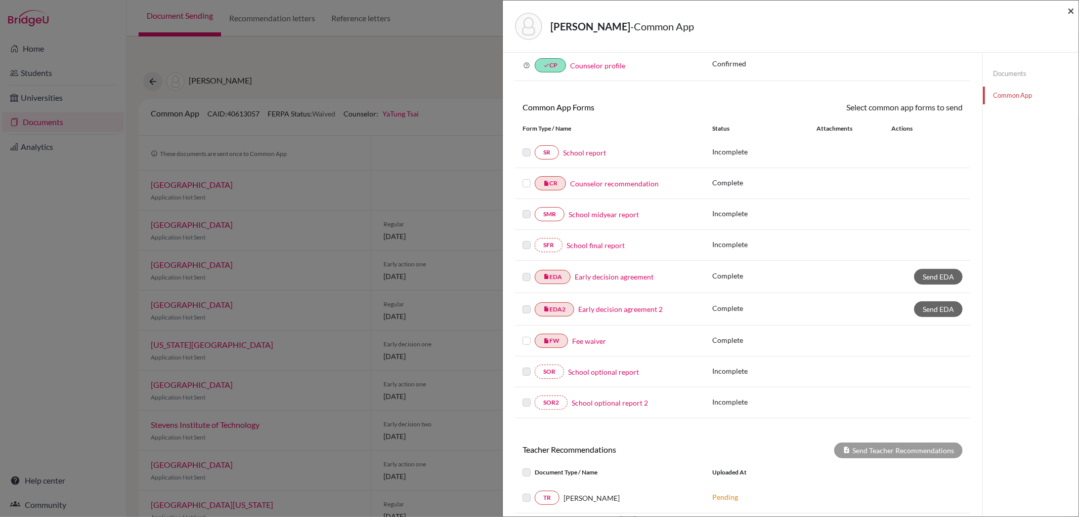
click at [1070, 13] on span "×" at bounding box center [1071, 10] width 7 height 15
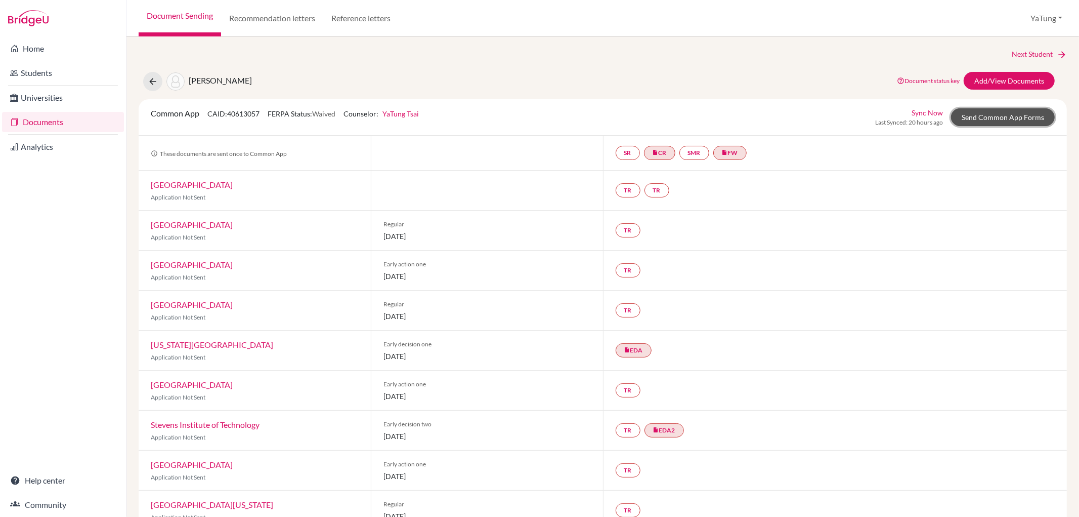
click at [973, 118] on link "Send Common App Forms" at bounding box center [1003, 117] width 104 height 18
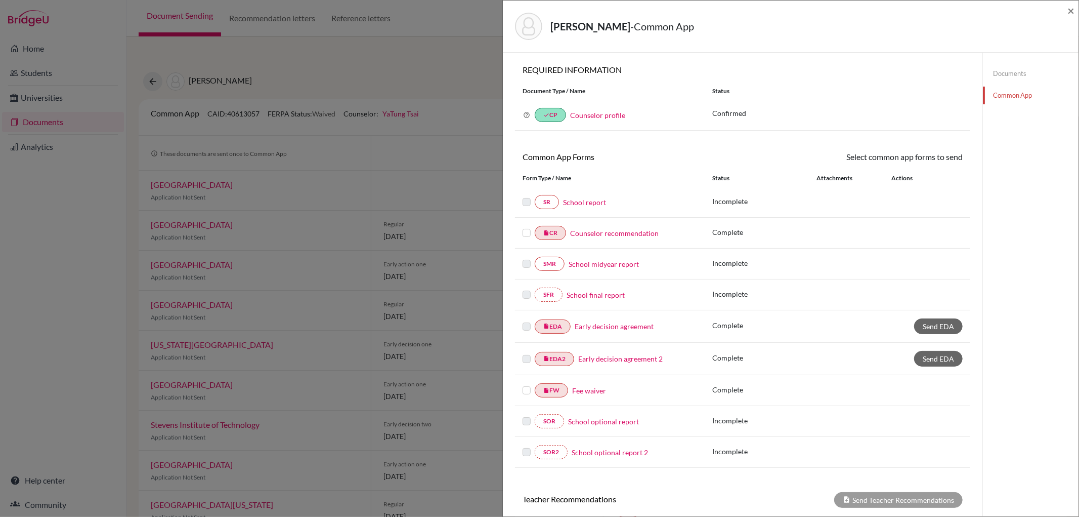
click at [1076, 8] on div "Vidal, Ella - Common App ×" at bounding box center [791, 27] width 576 height 52
click at [1079, 6] on div "Vidal, Ella - Common App × × REQUIRED INFORMATION Document Type / Name Status W…" at bounding box center [791, 258] width 577 height 517
click at [438, 59] on div "Vidal, Ella - Common App × × REQUIRED INFORMATION Document Type / Name Status W…" at bounding box center [539, 258] width 1079 height 517
